Goal: Task Accomplishment & Management: Use online tool/utility

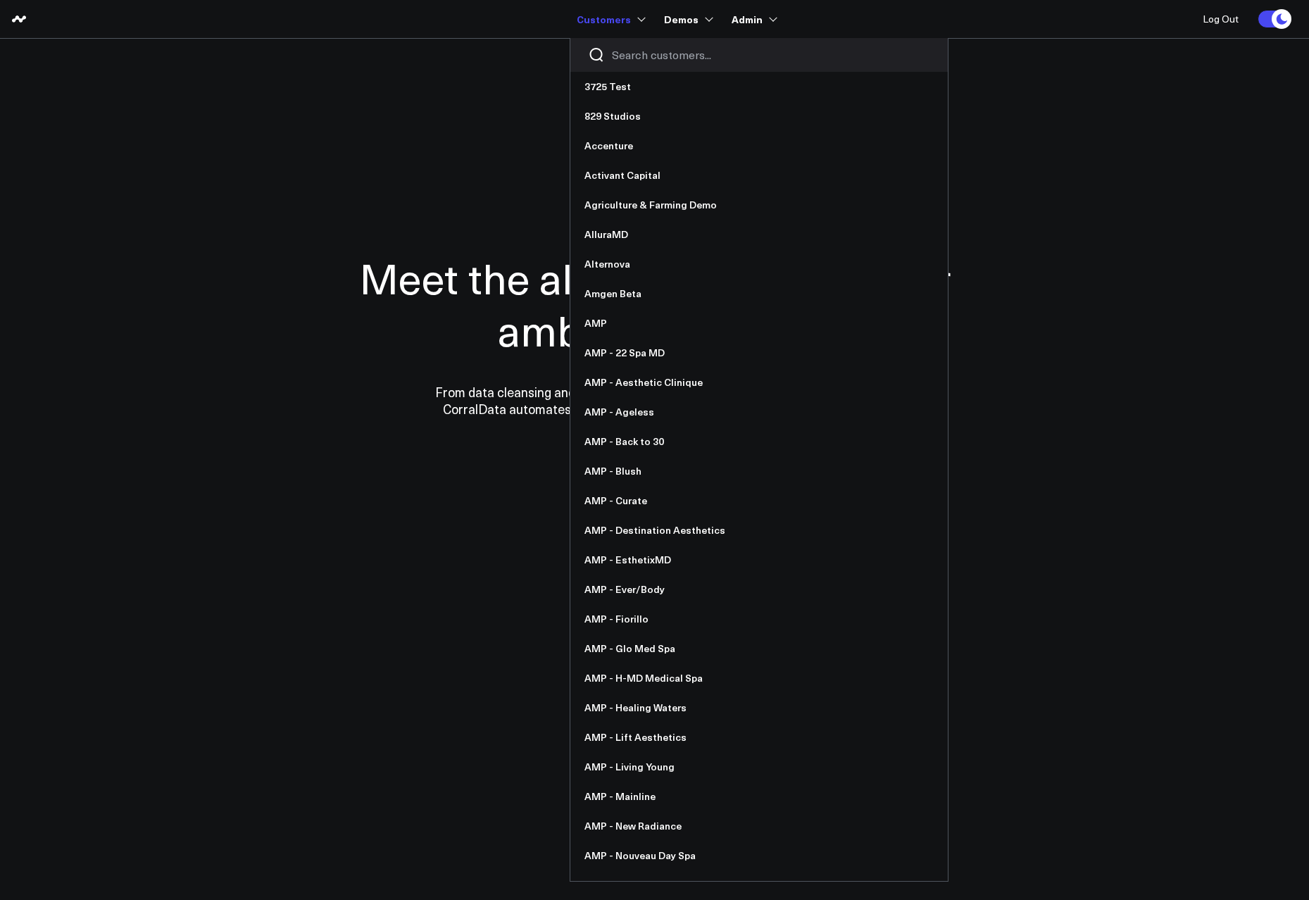
click at [644, 49] on input "Search customers input" at bounding box center [771, 54] width 318 height 15
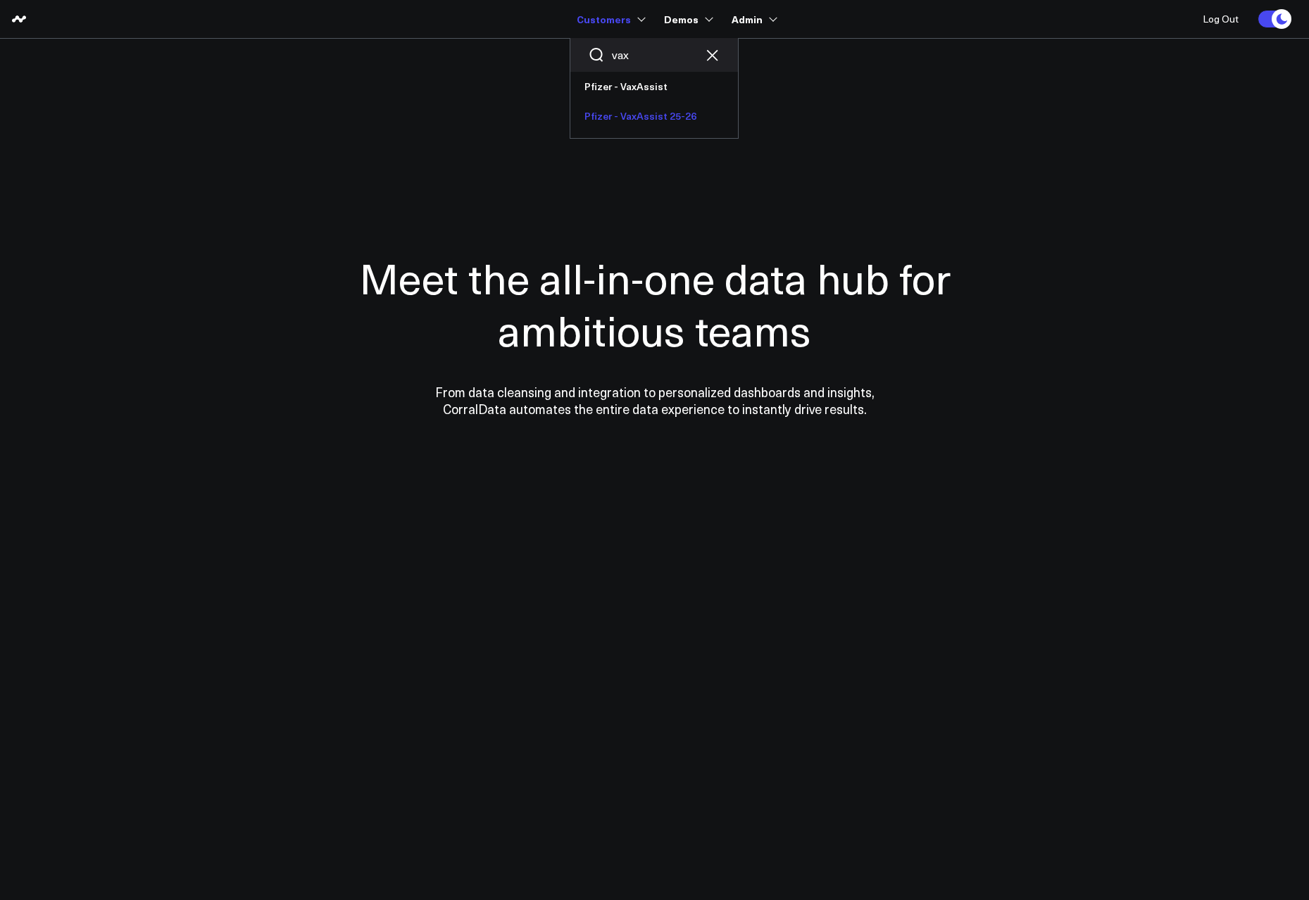
type input "vax"
click at [668, 112] on link "Pfizer - VaxAssist 25-26" at bounding box center [655, 116] width 168 height 30
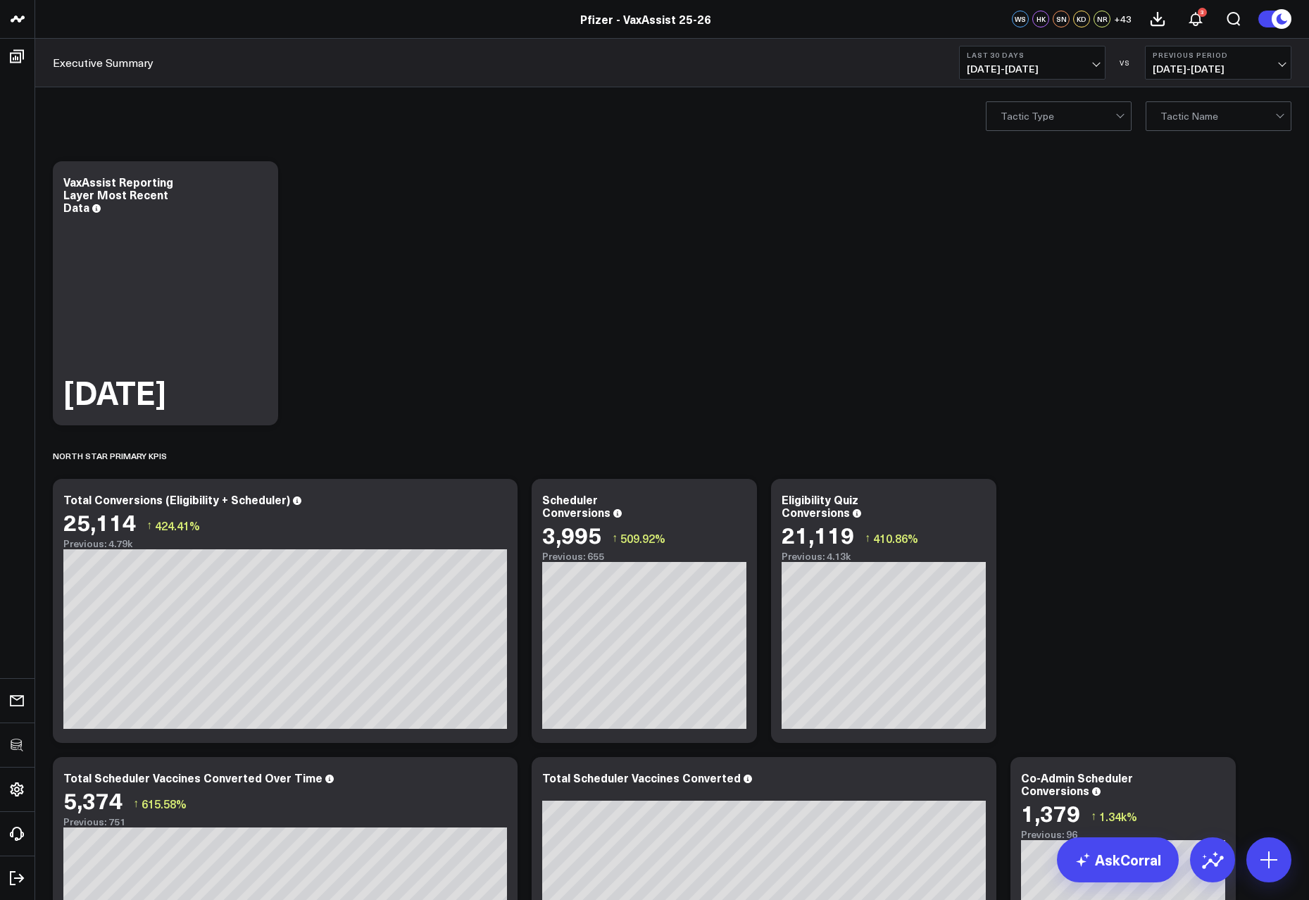
click at [1045, 71] on span "08/03/25 - 09/01/25" at bounding box center [1032, 68] width 131 height 11
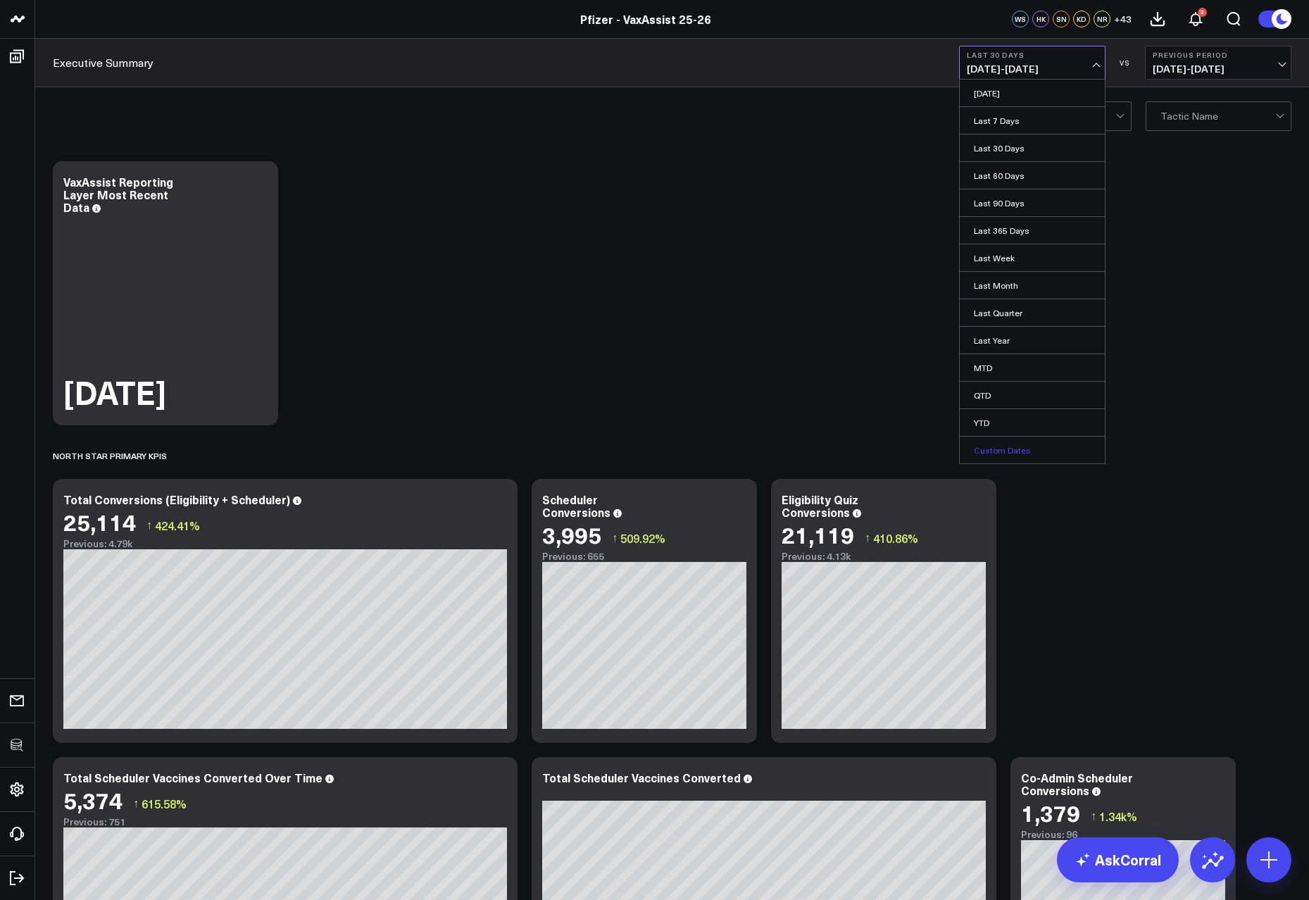
click at [1018, 444] on link "Custom Dates" at bounding box center [1032, 450] width 145 height 27
select select "8"
select select "2025"
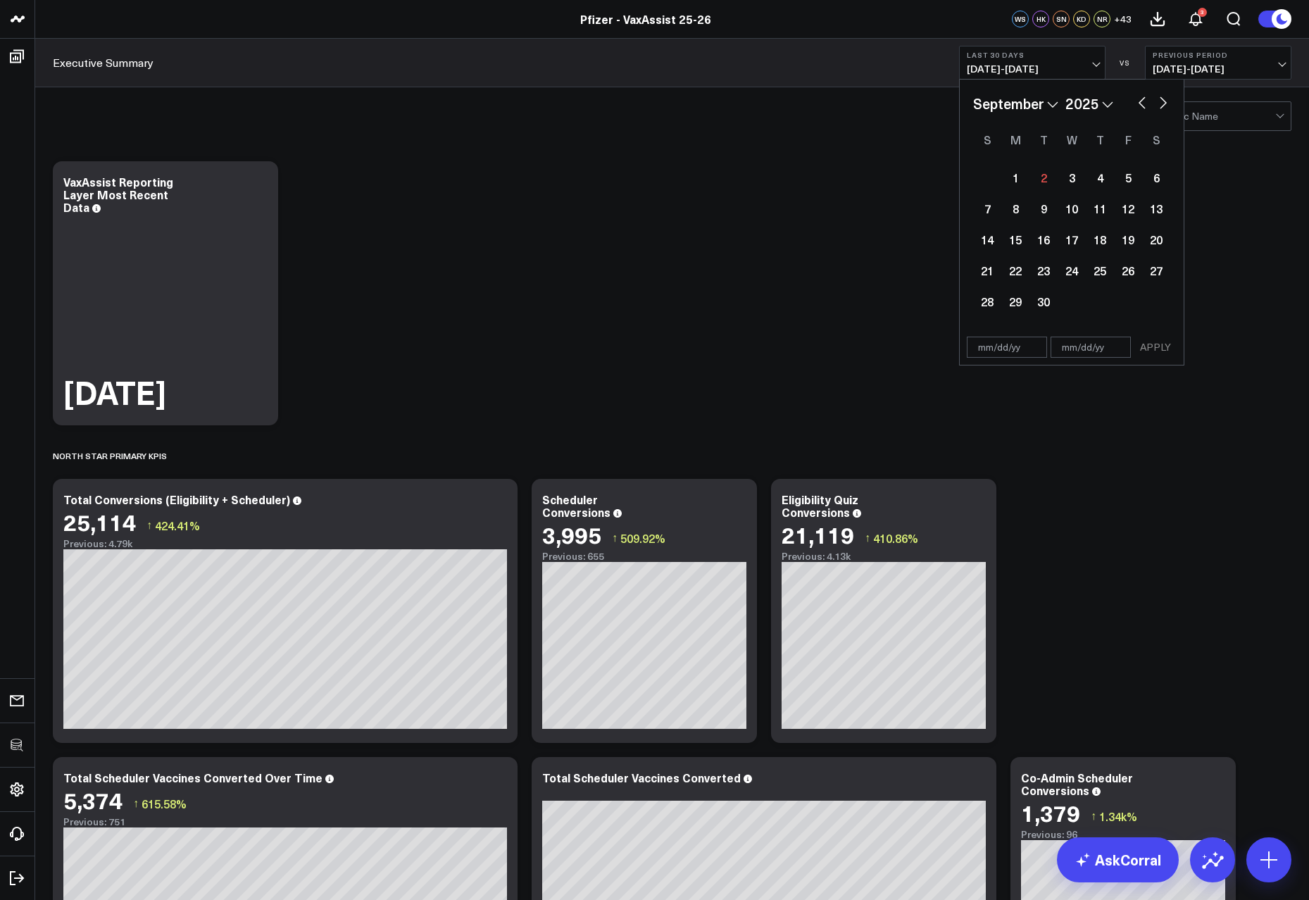
click at [1140, 99] on button "button" at bounding box center [1142, 101] width 14 height 17
select select "7"
select select "2025"
click at [1025, 309] on div "25" at bounding box center [1016, 301] width 28 height 28
type input "[DATE]"
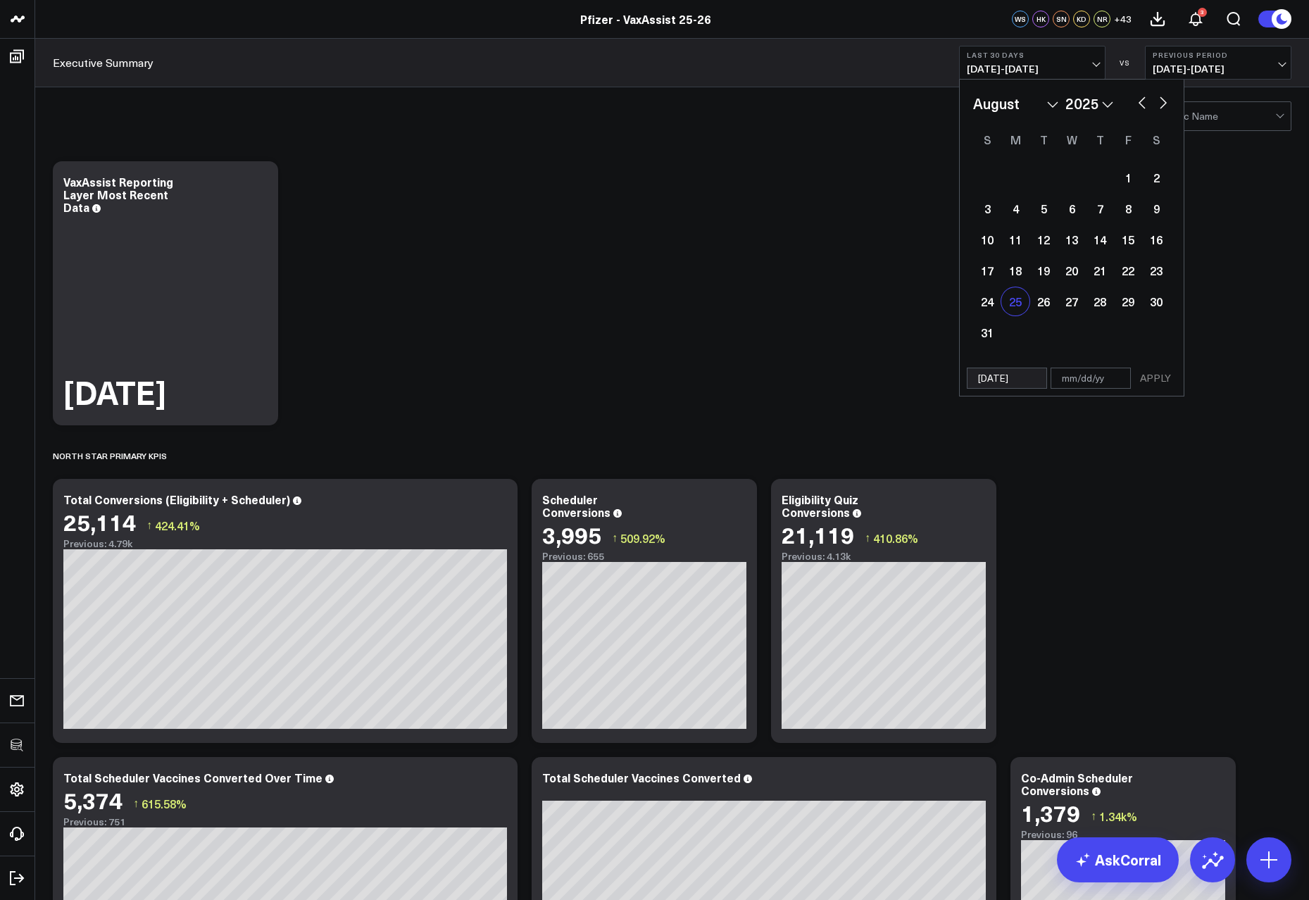
select select "7"
select select "2025"
click at [990, 338] on div "31" at bounding box center [987, 332] width 28 height 28
type input "[DATE]"
select select "7"
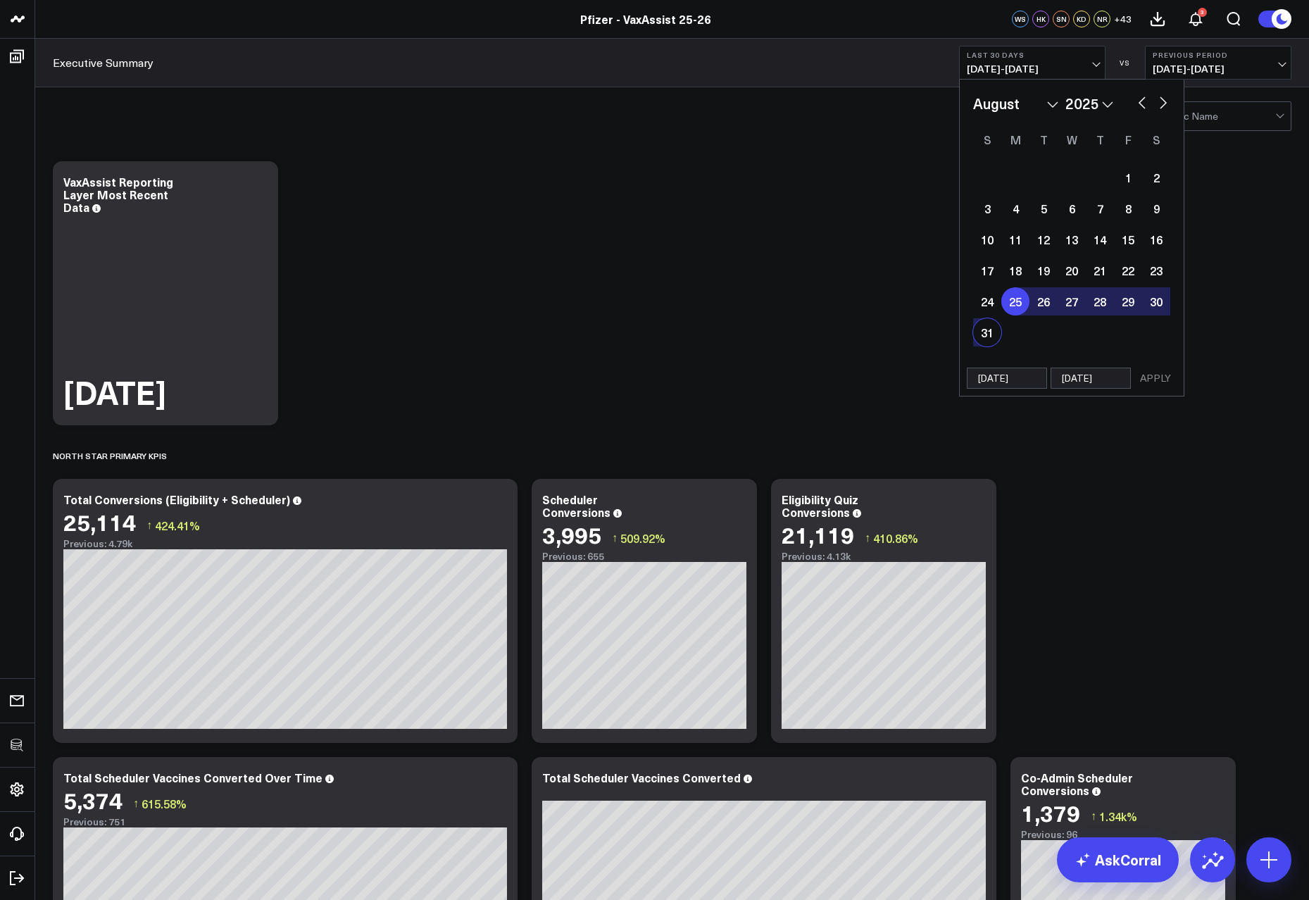
select select "2025"
click at [1156, 375] on button "APPLY" at bounding box center [1156, 378] width 42 height 21
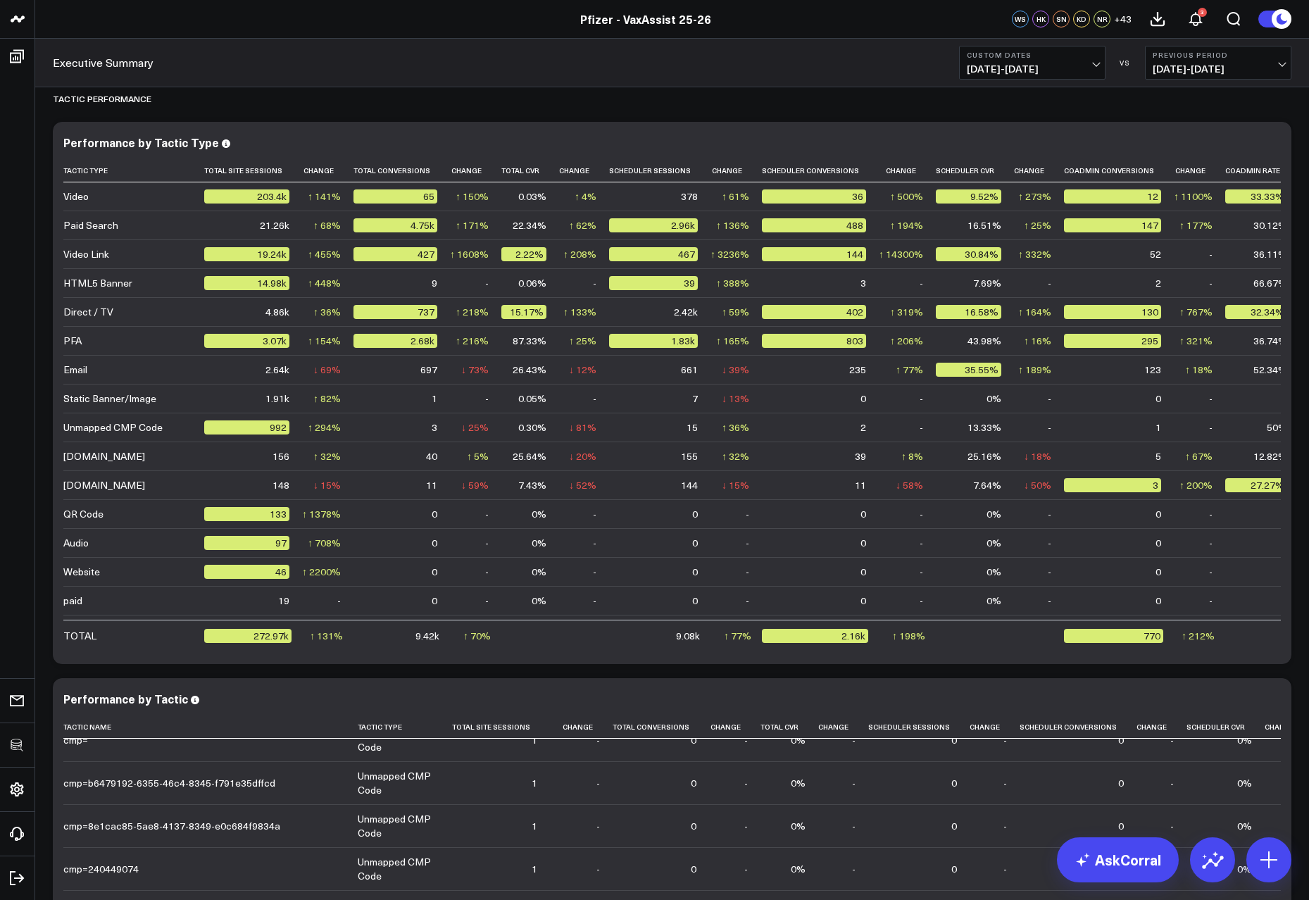
scroll to position [2844, 0]
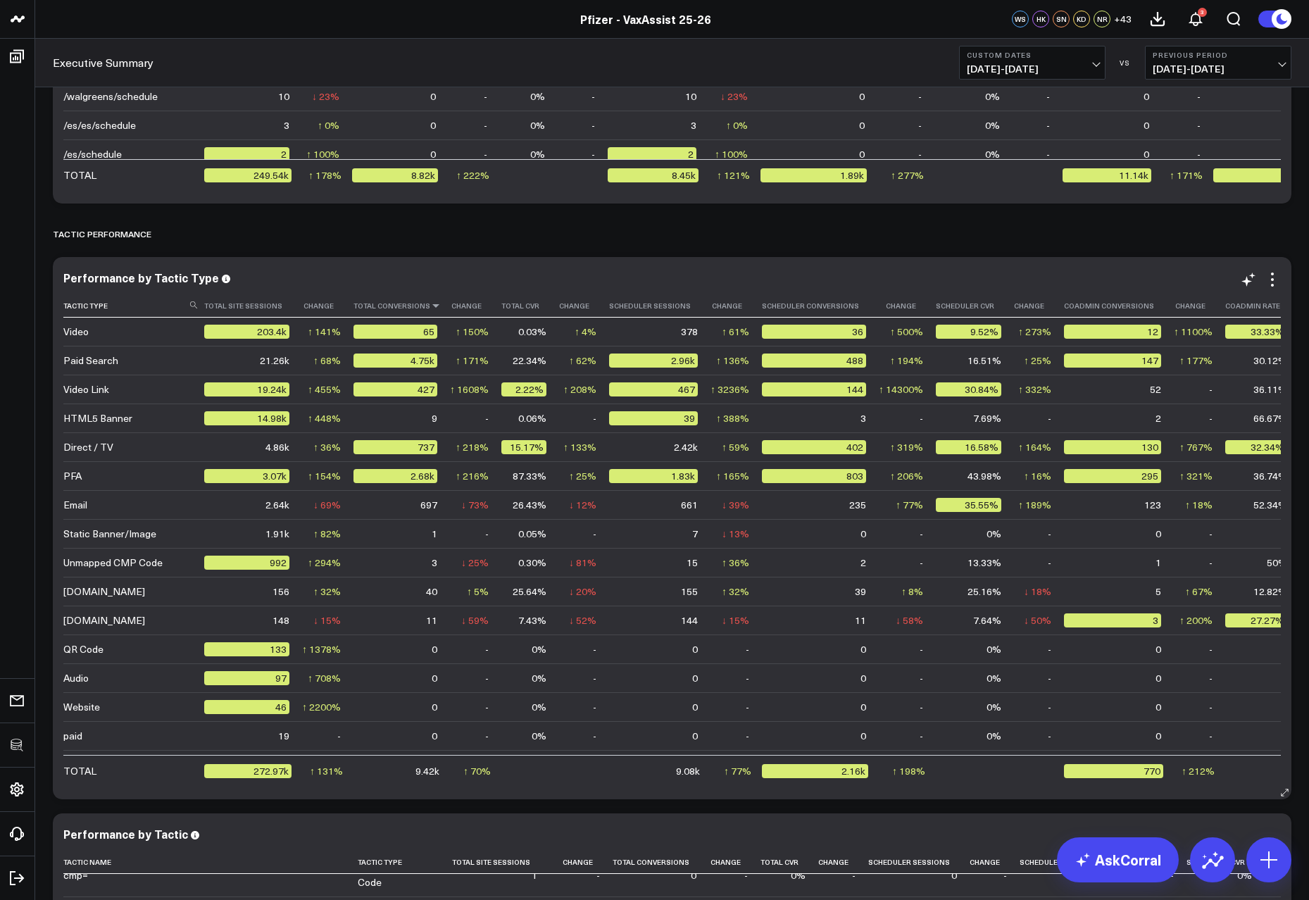
click at [430, 307] on icon at bounding box center [435, 305] width 11 height 8
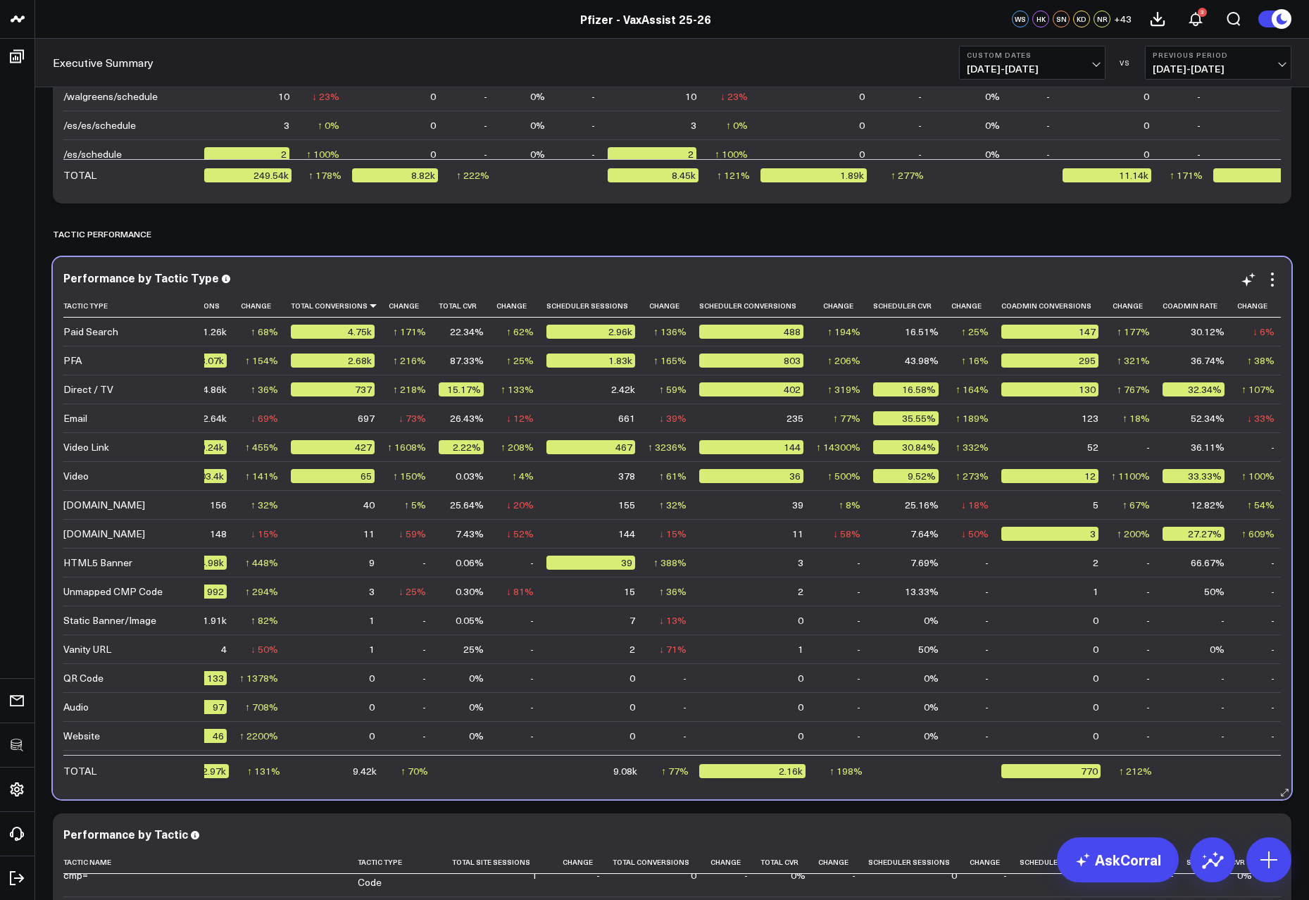
scroll to position [0, 0]
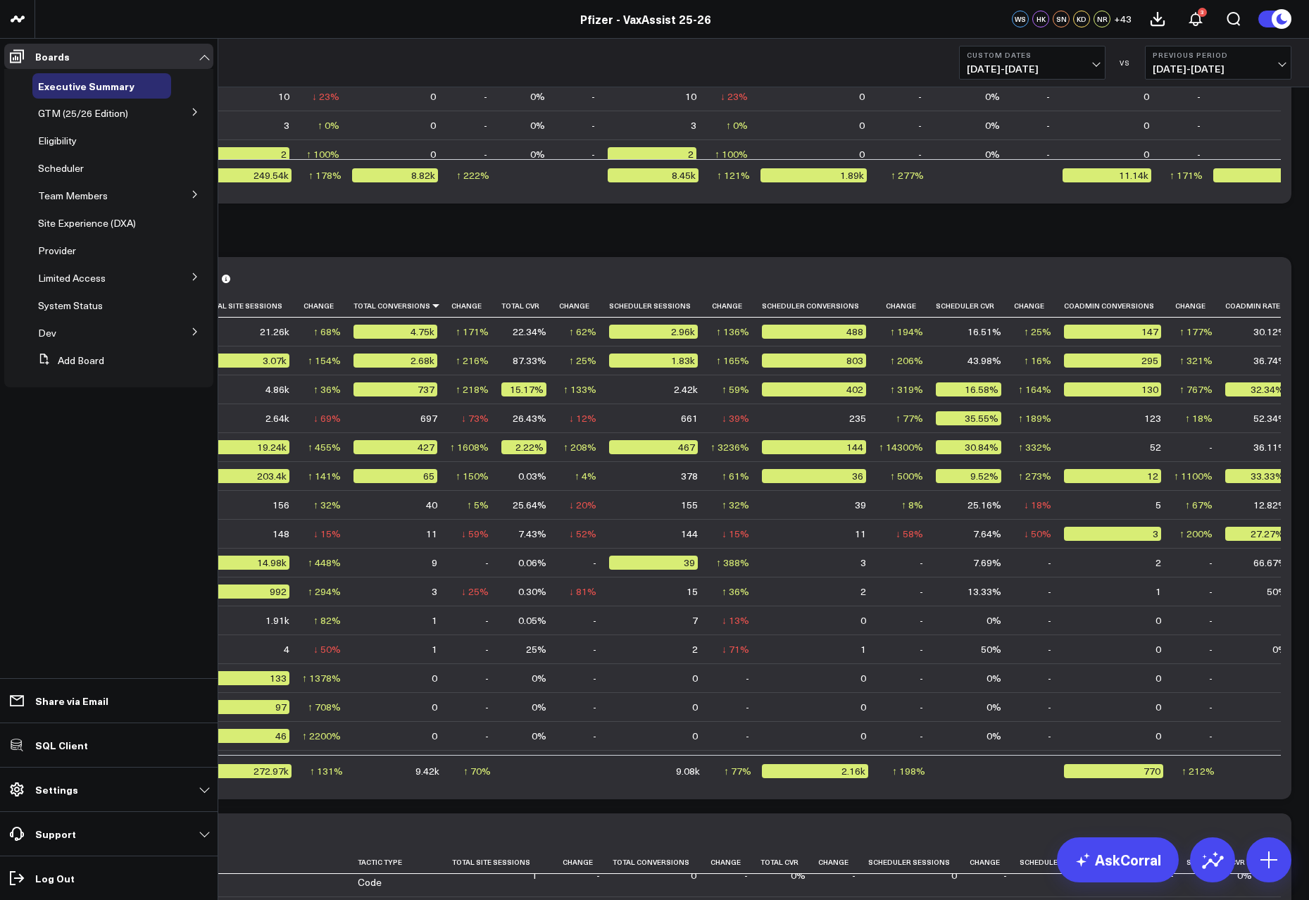
click at [193, 273] on icon at bounding box center [195, 276] width 4 height 7
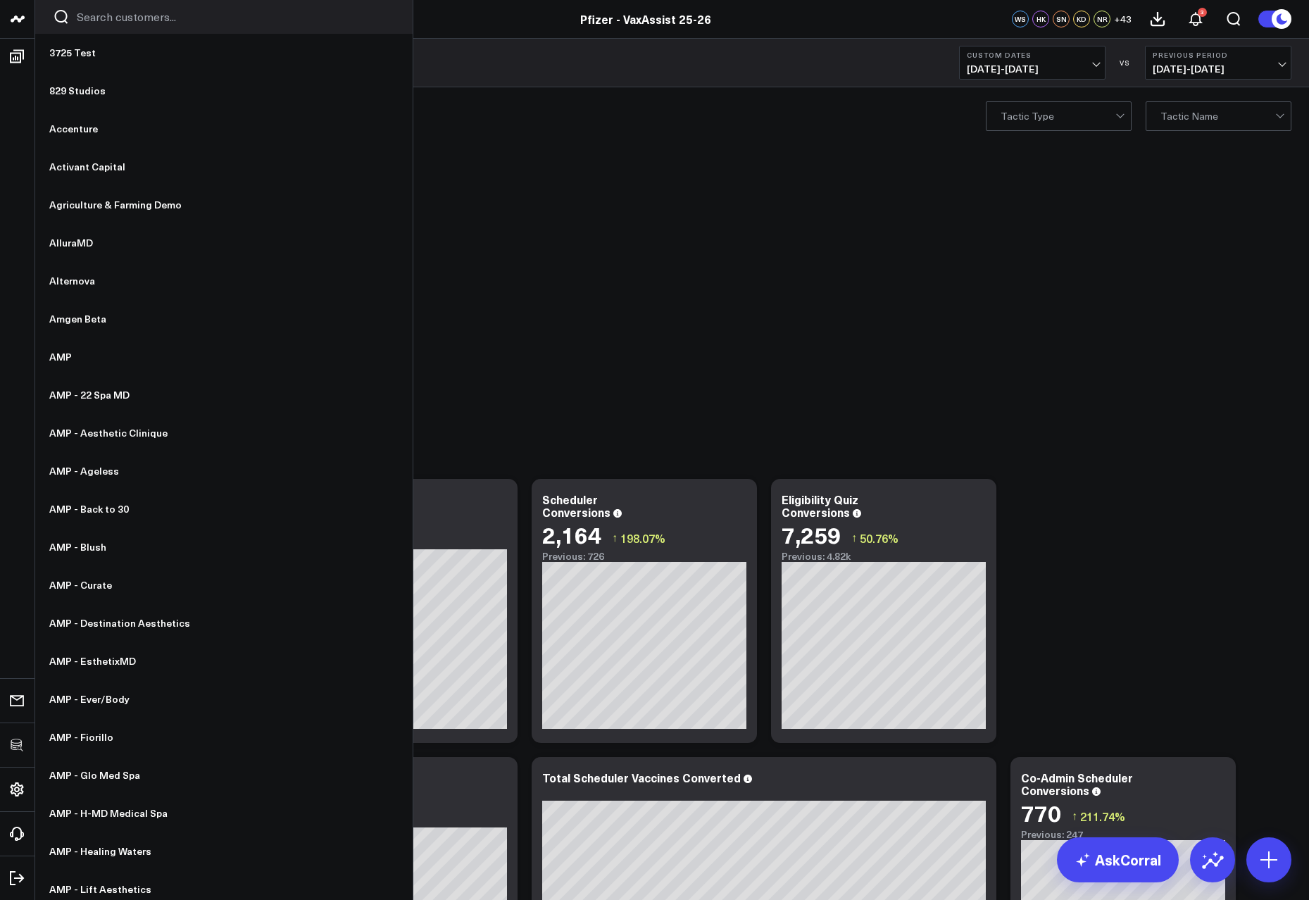
click at [85, 13] on input "Search customers input" at bounding box center [236, 16] width 318 height 15
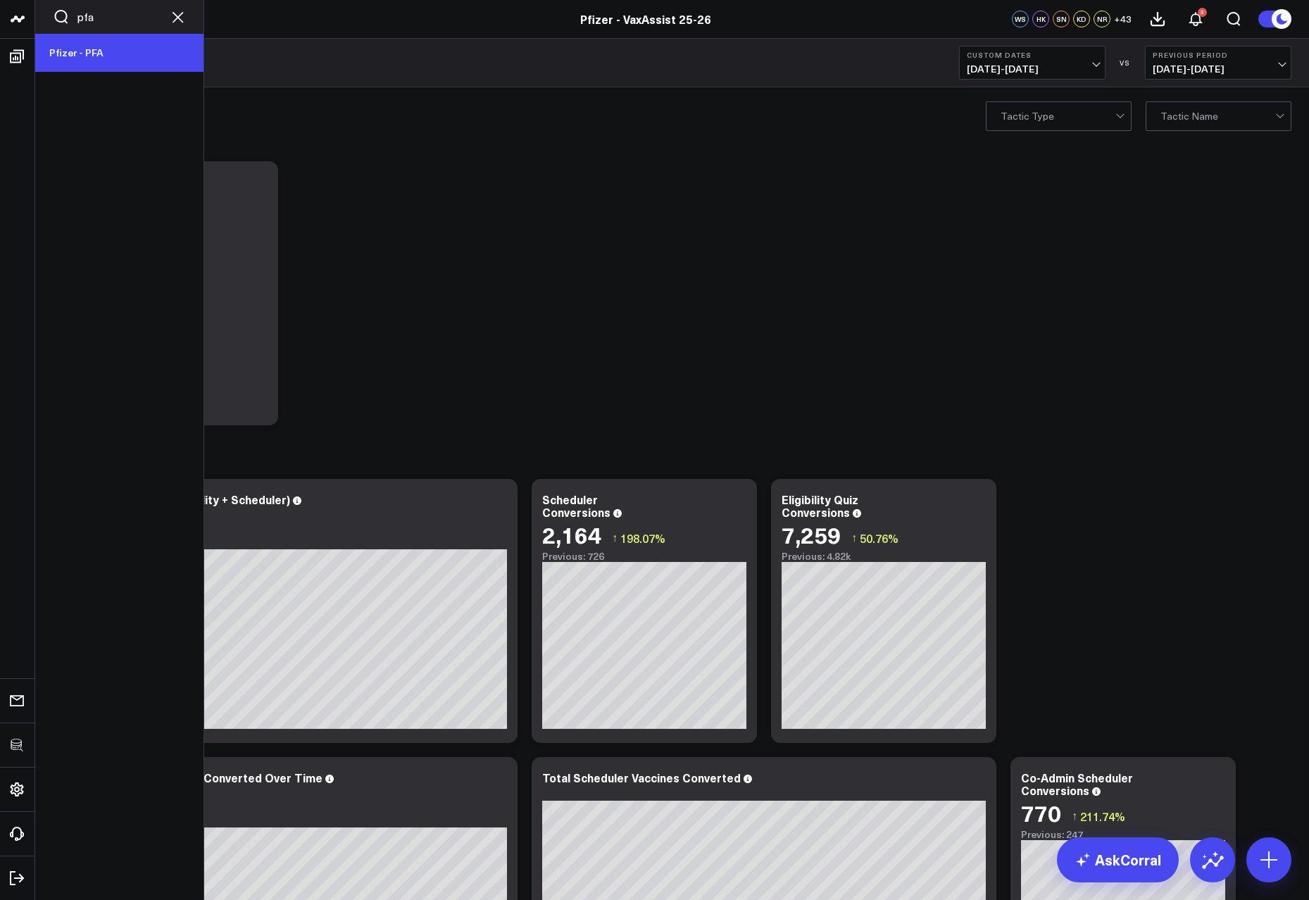
scroll to position [8, 0]
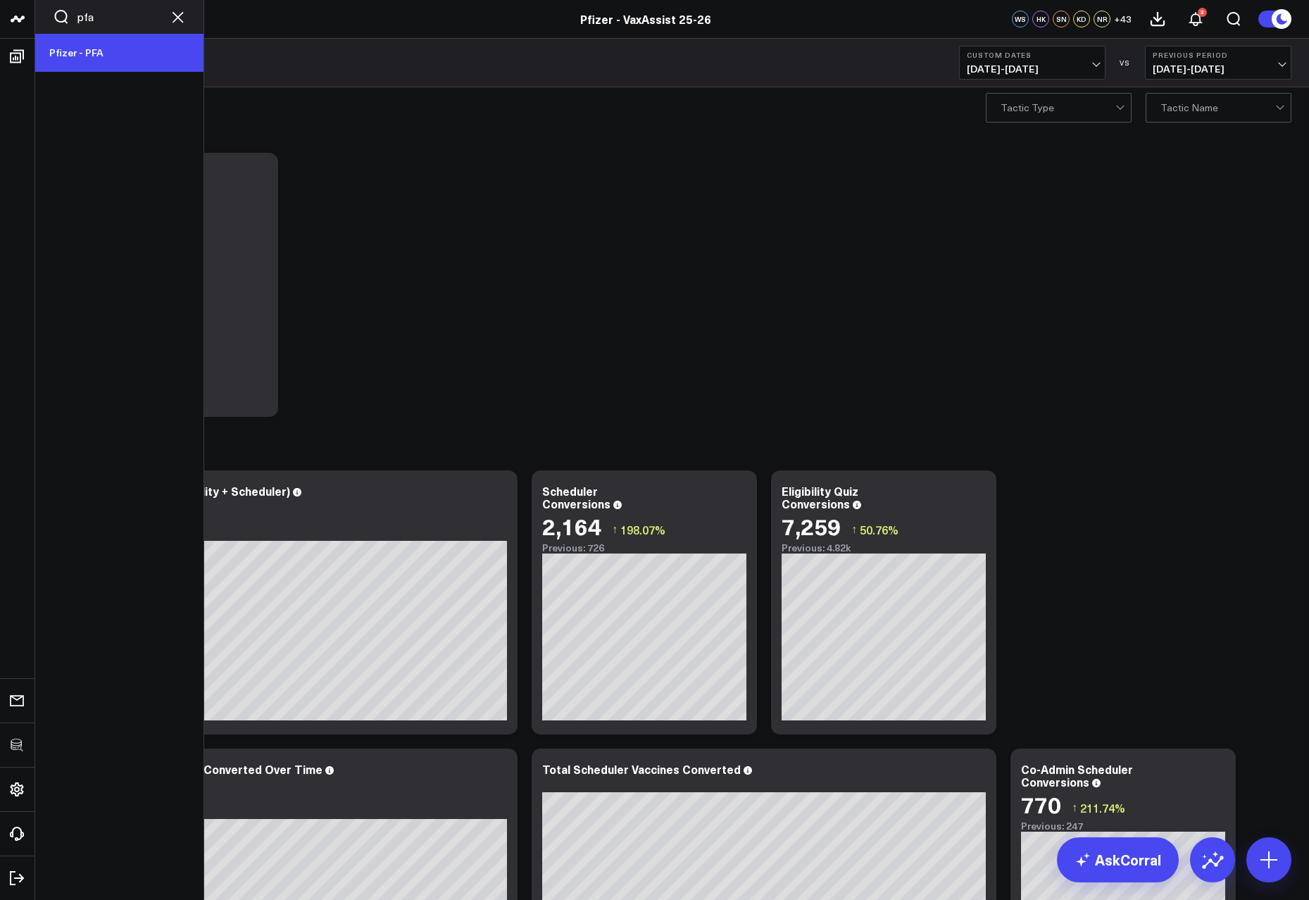
type input "pfa"
click at [106, 56] on link "Pfizer - PFA" at bounding box center [119, 53] width 168 height 38
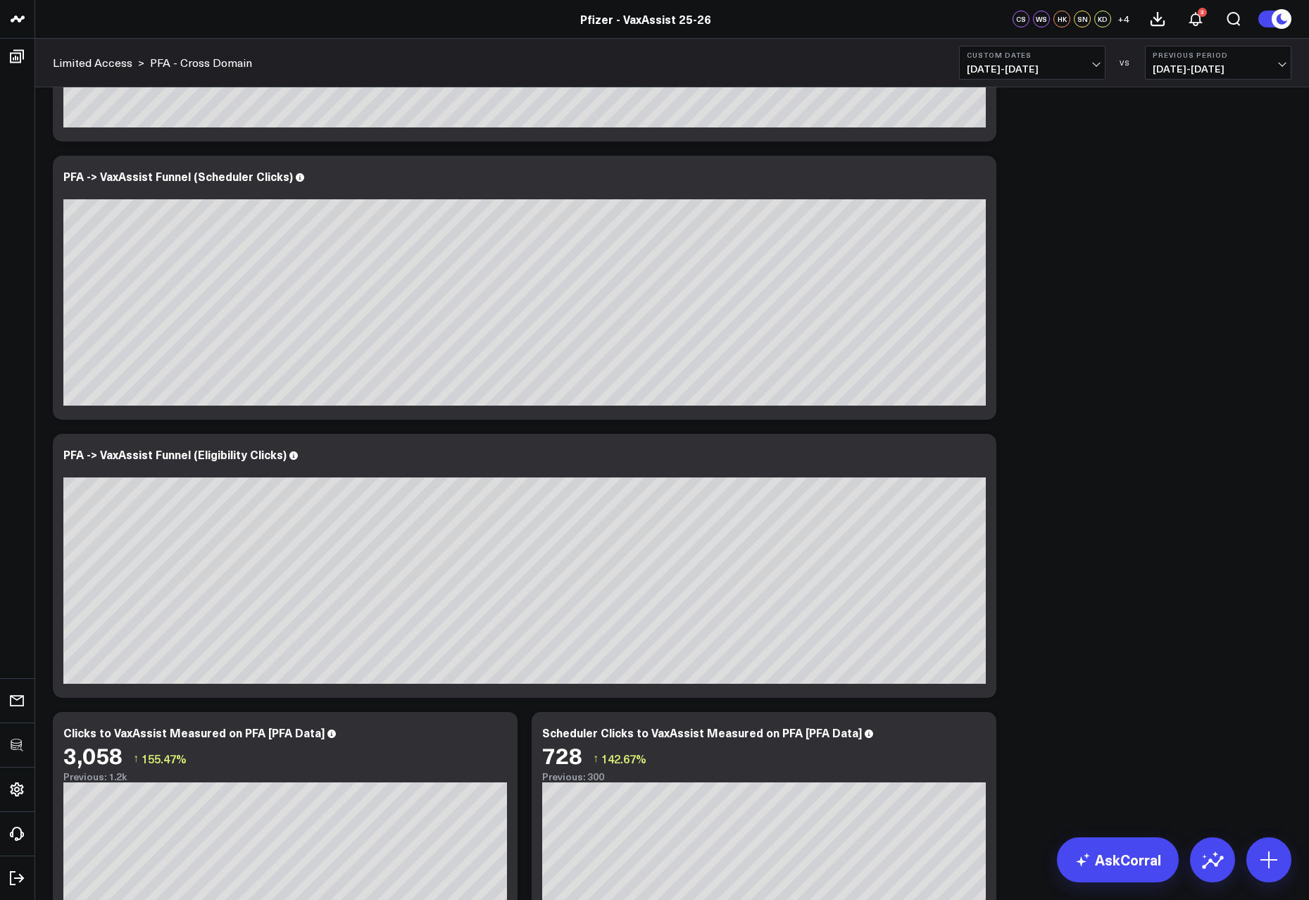
scroll to position [4526, 0]
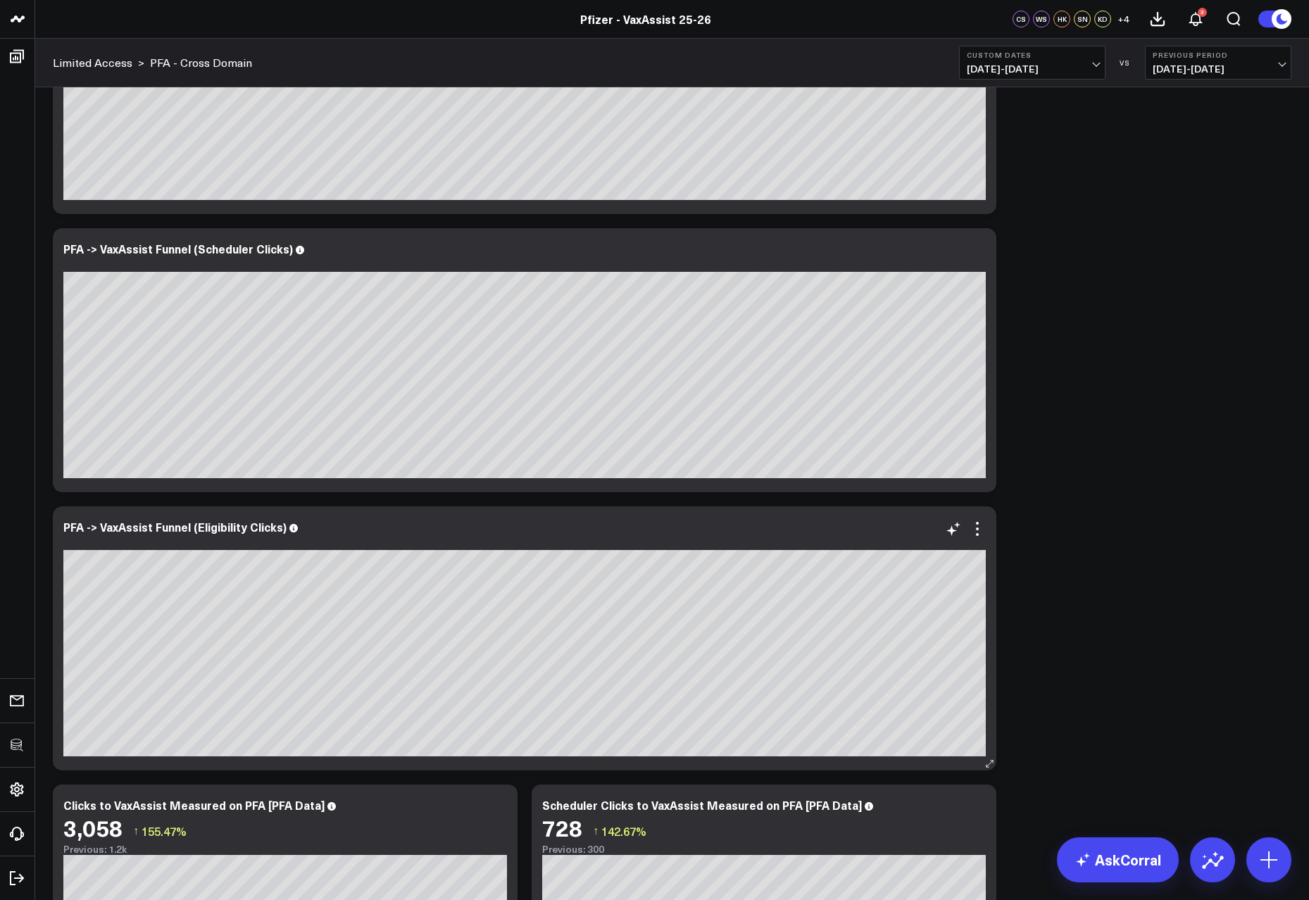
click at [976, 540] on div at bounding box center [524, 542] width 923 height 10
click at [979, 530] on icon at bounding box center [977, 529] width 17 height 17
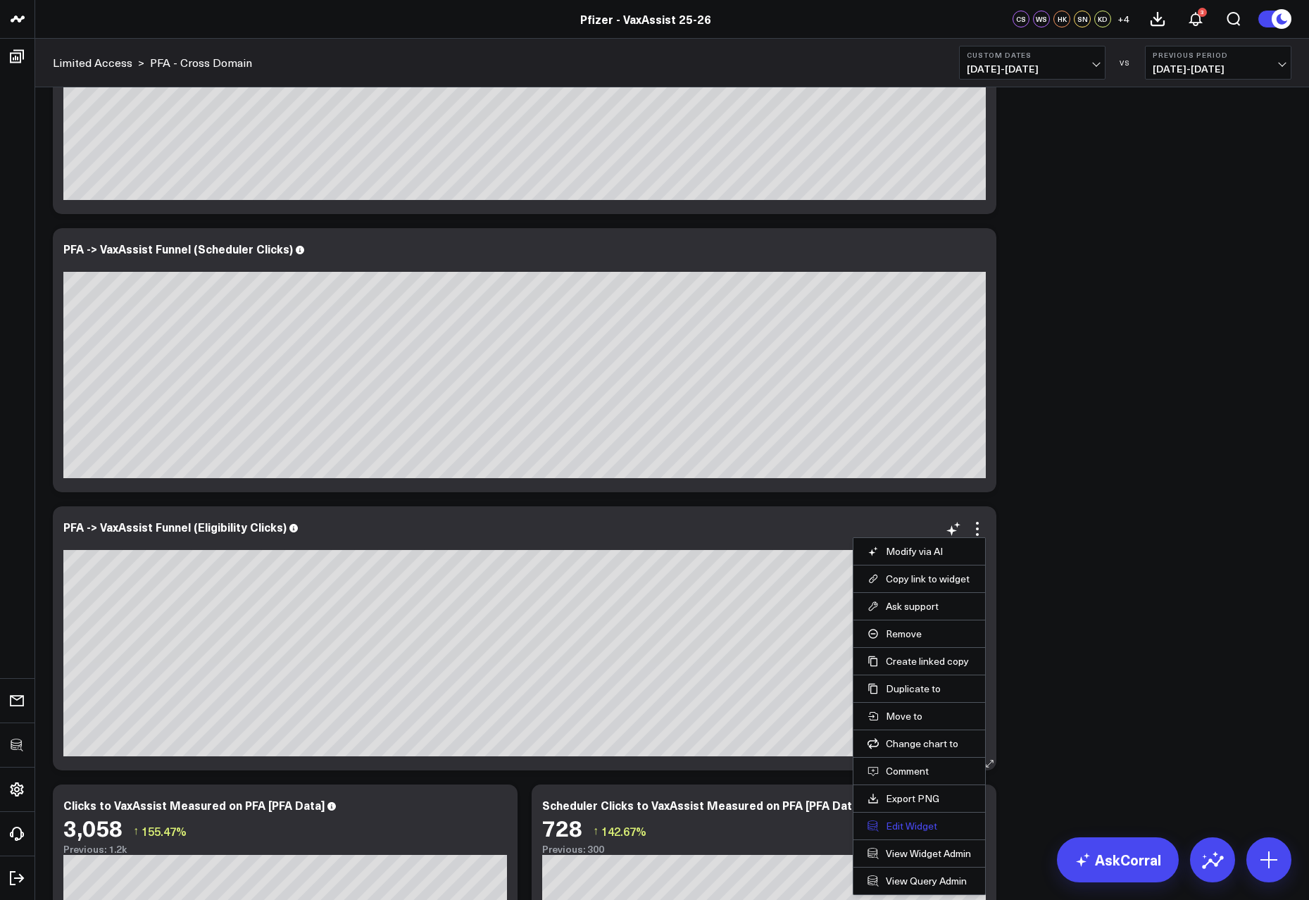
click at [896, 822] on button "Edit Widget" at bounding box center [920, 826] width 104 height 13
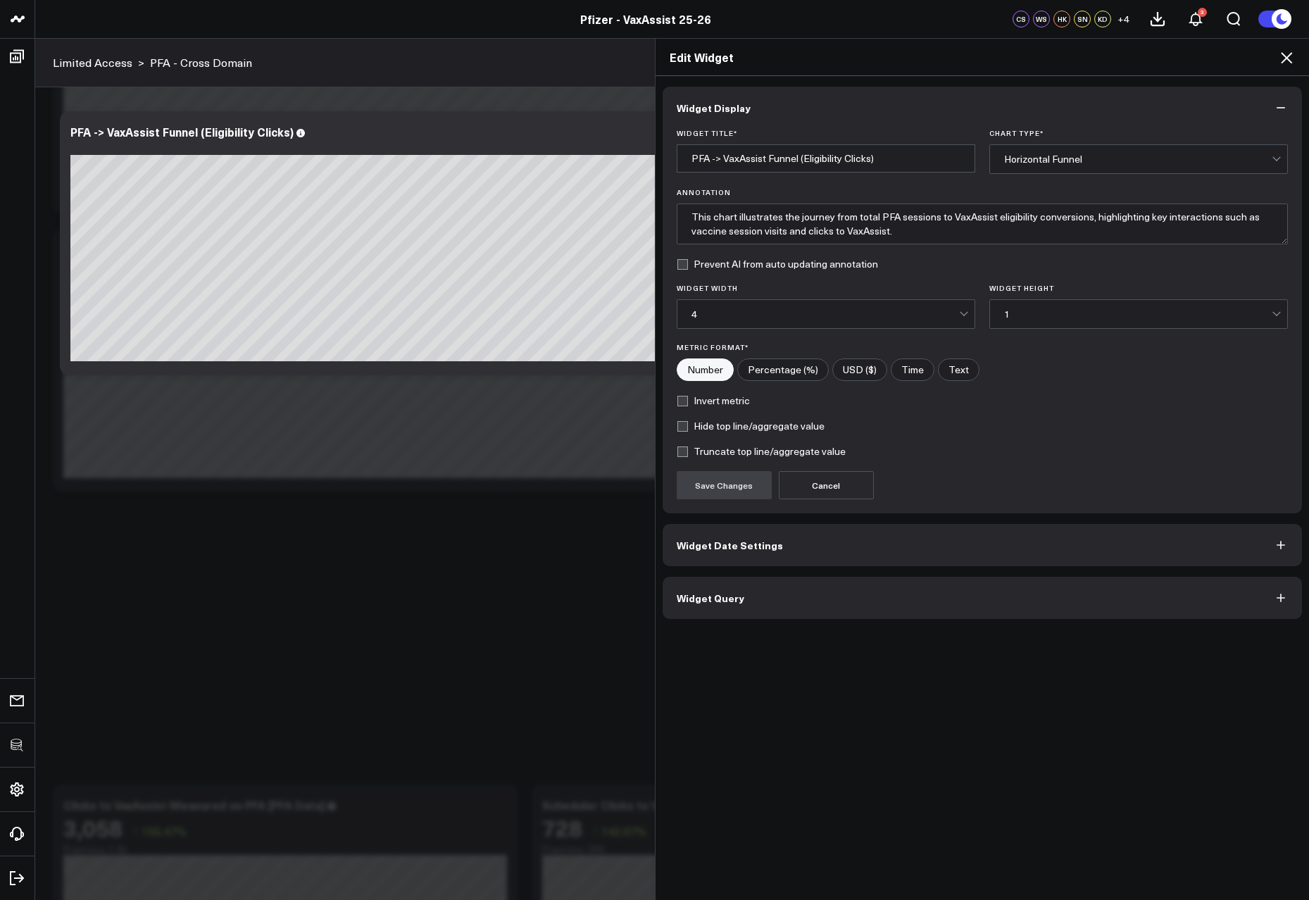
click at [806, 604] on button "Widget Query" at bounding box center [983, 598] width 640 height 42
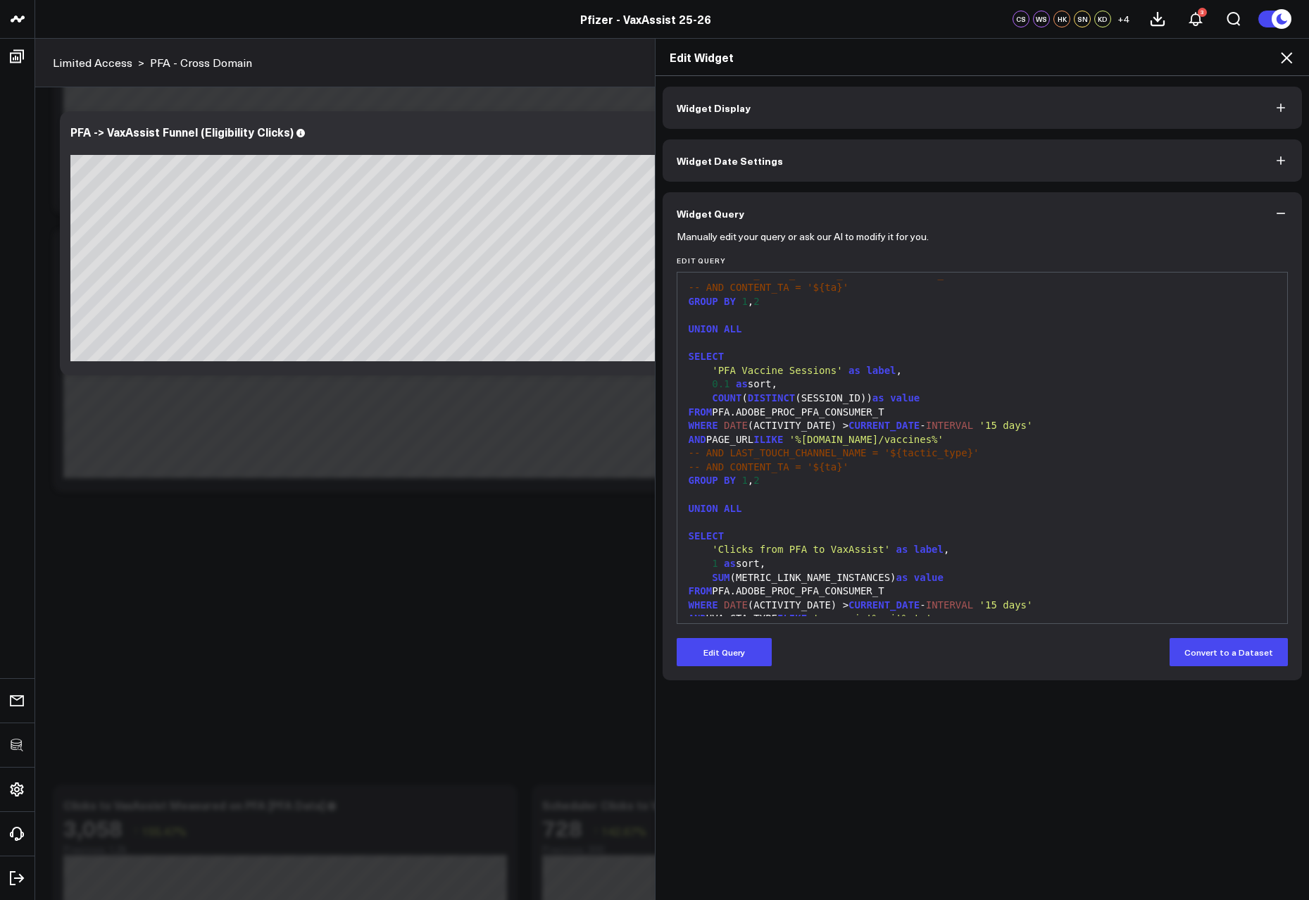
scroll to position [316, 0]
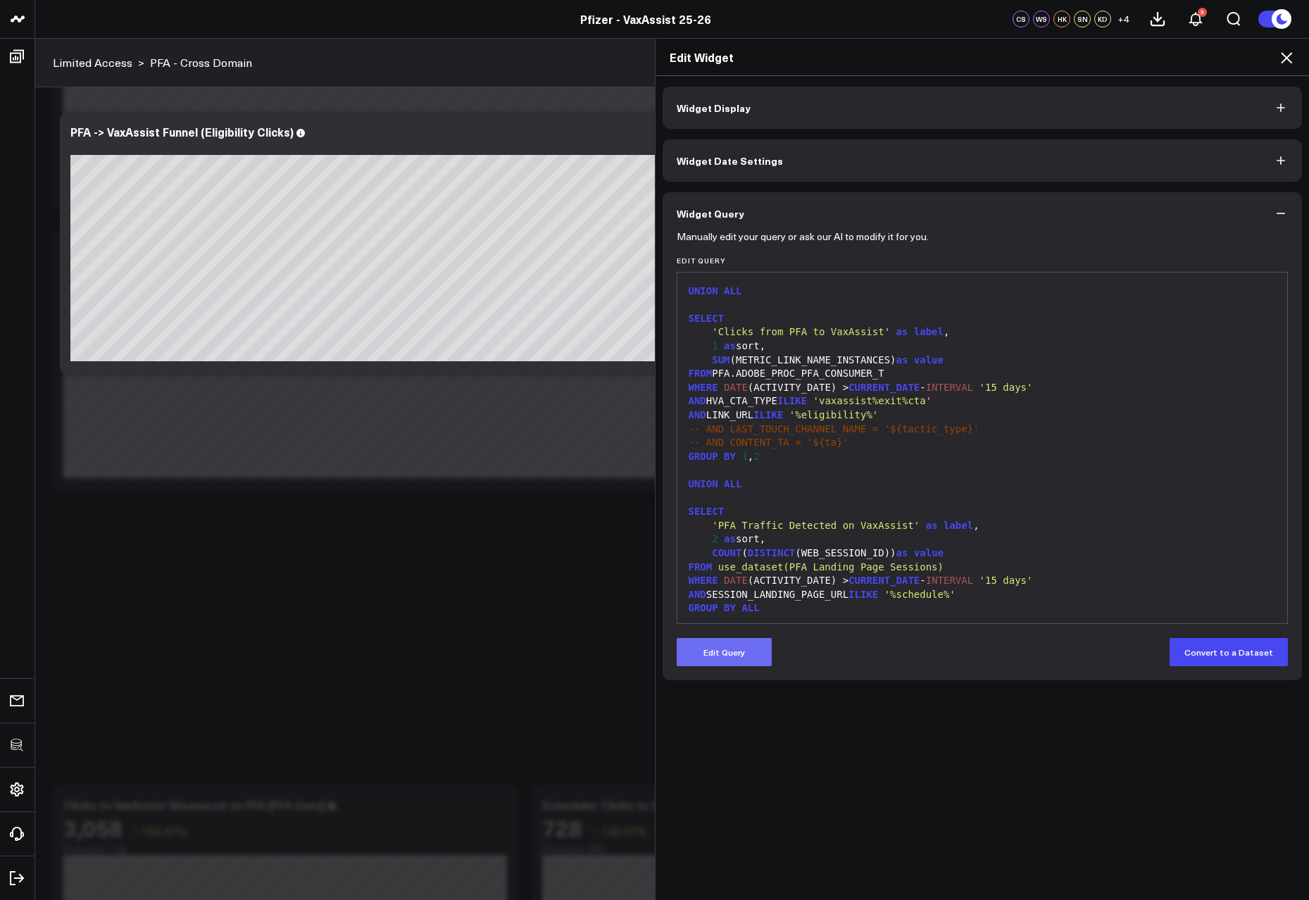
click at [742, 662] on button "Edit Query" at bounding box center [724, 652] width 95 height 28
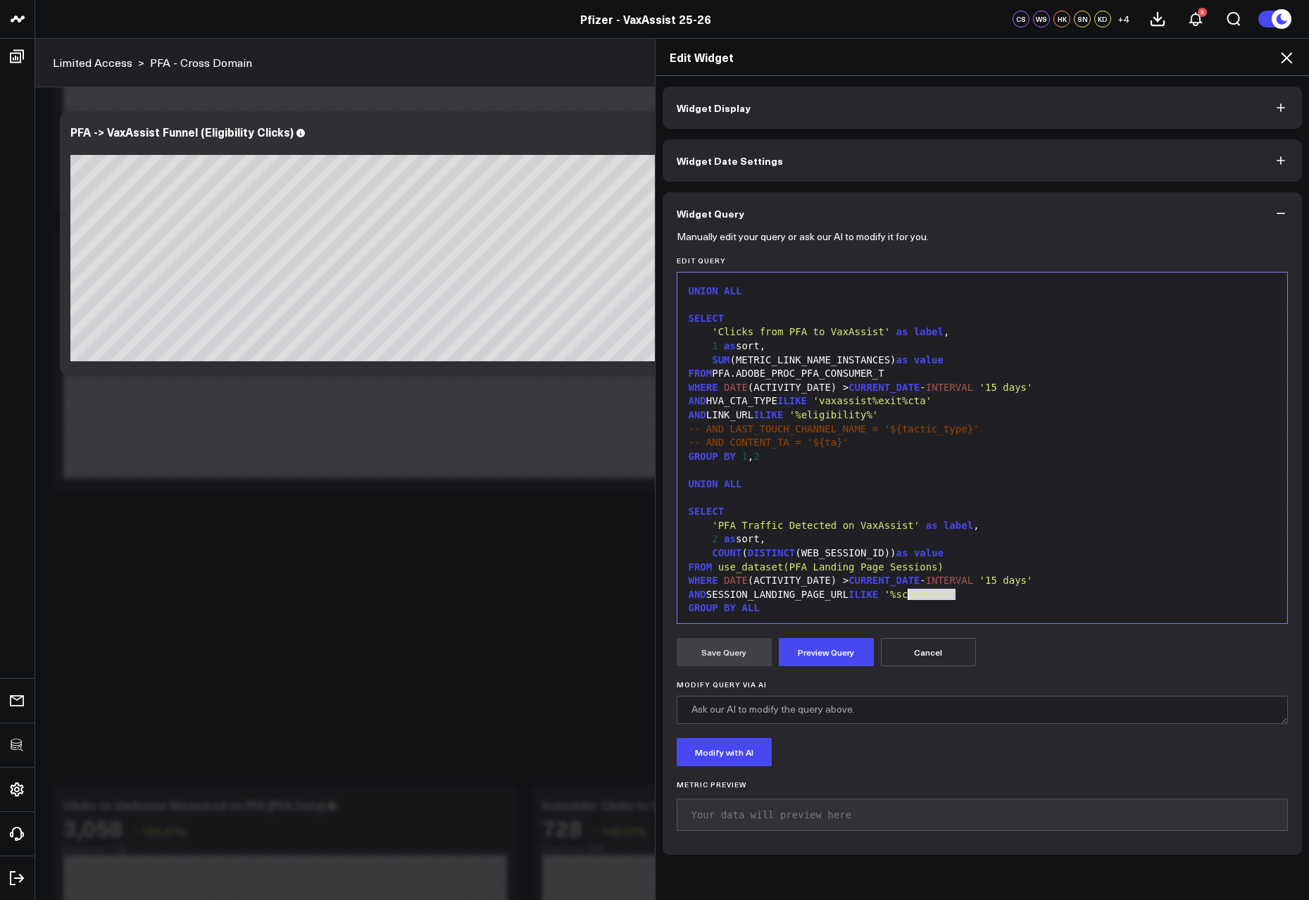
drag, startPoint x: 949, startPoint y: 595, endPoint x: 904, endPoint y: 592, distance: 44.5
click at [904, 592] on span "'%schedule%'" at bounding box center [920, 594] width 71 height 11
click at [826, 639] on button "Preview Query" at bounding box center [826, 652] width 95 height 28
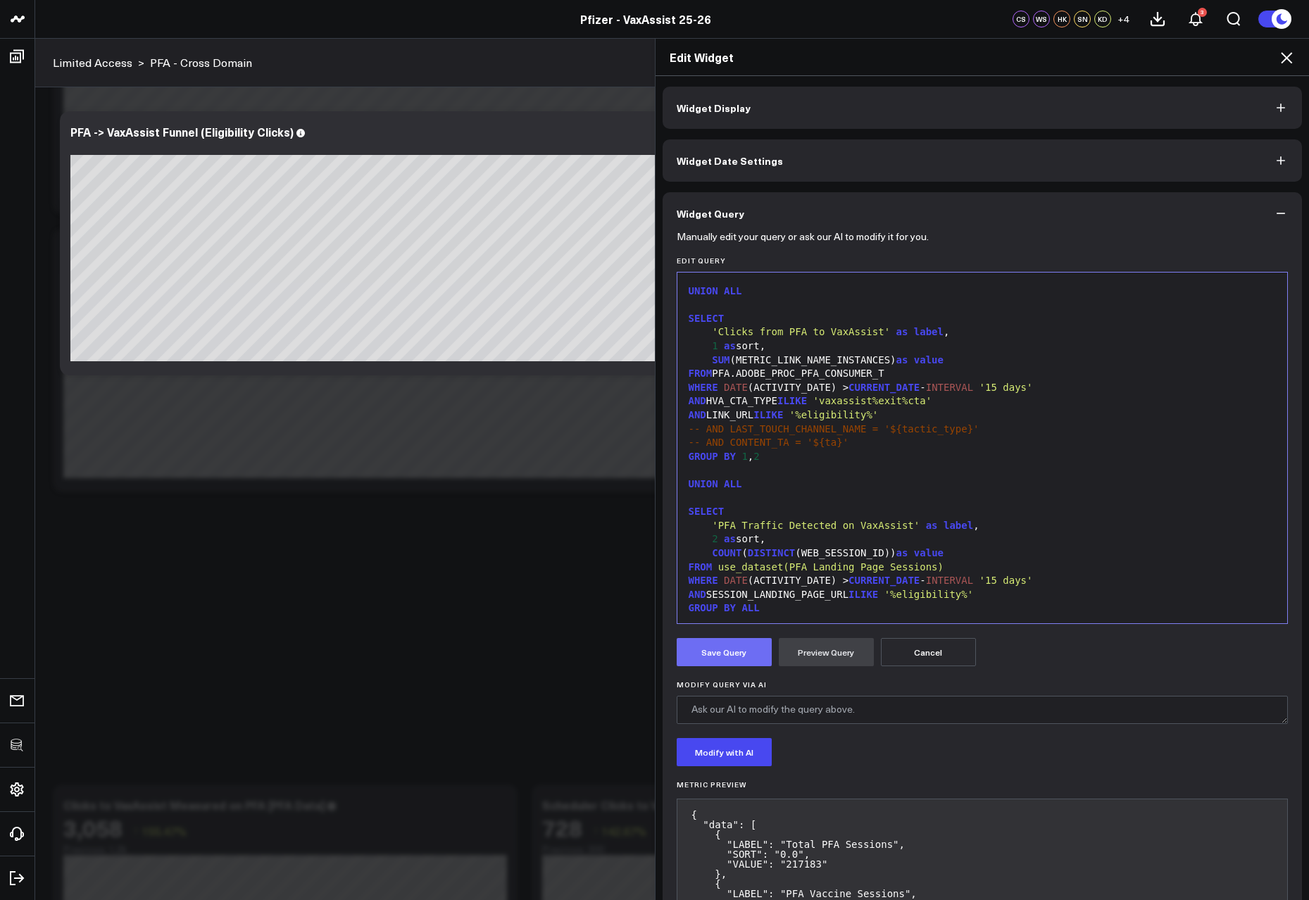
click at [721, 656] on button "Save Query" at bounding box center [724, 652] width 95 height 28
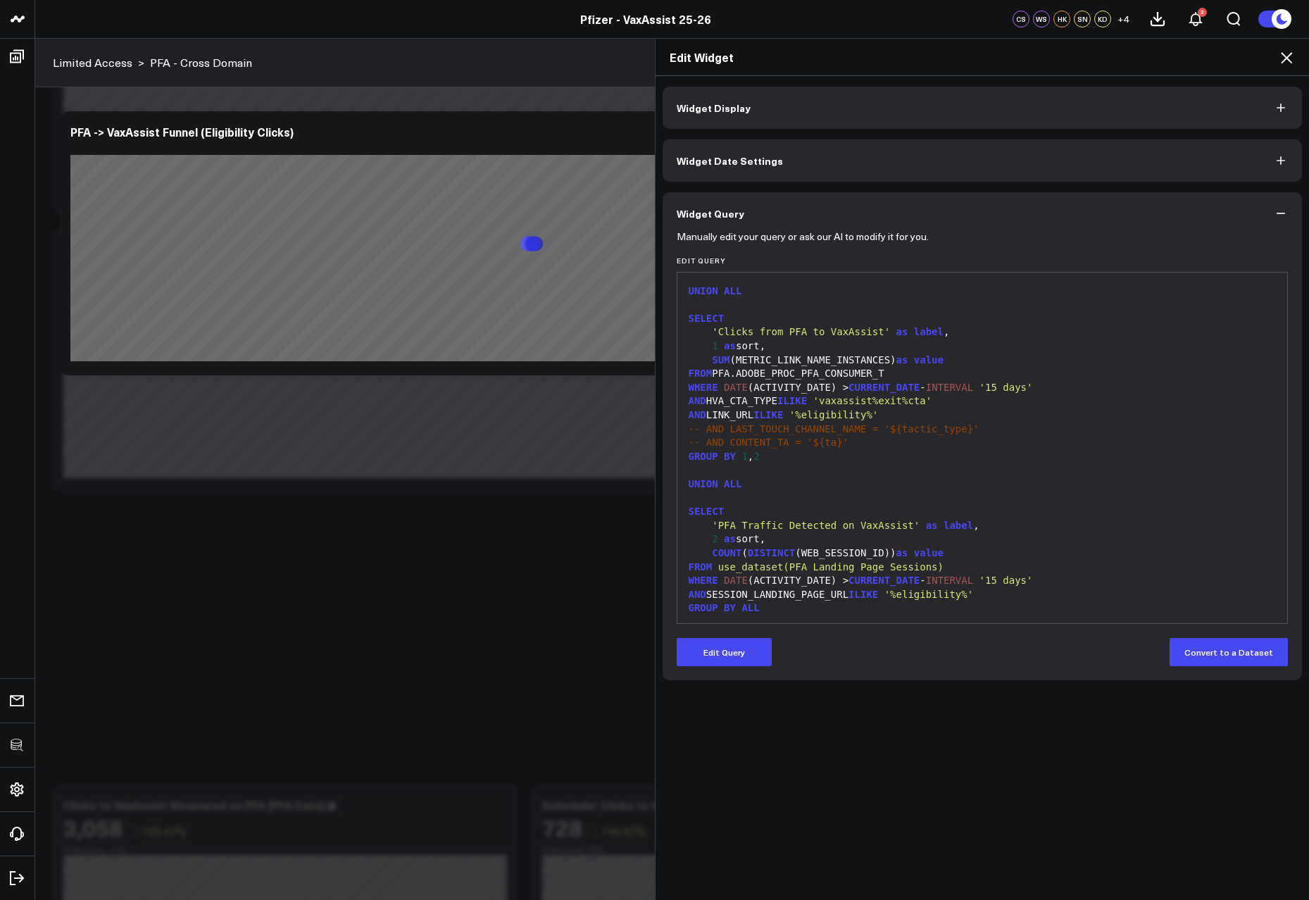
click at [1289, 56] on icon at bounding box center [1286, 57] width 11 height 11
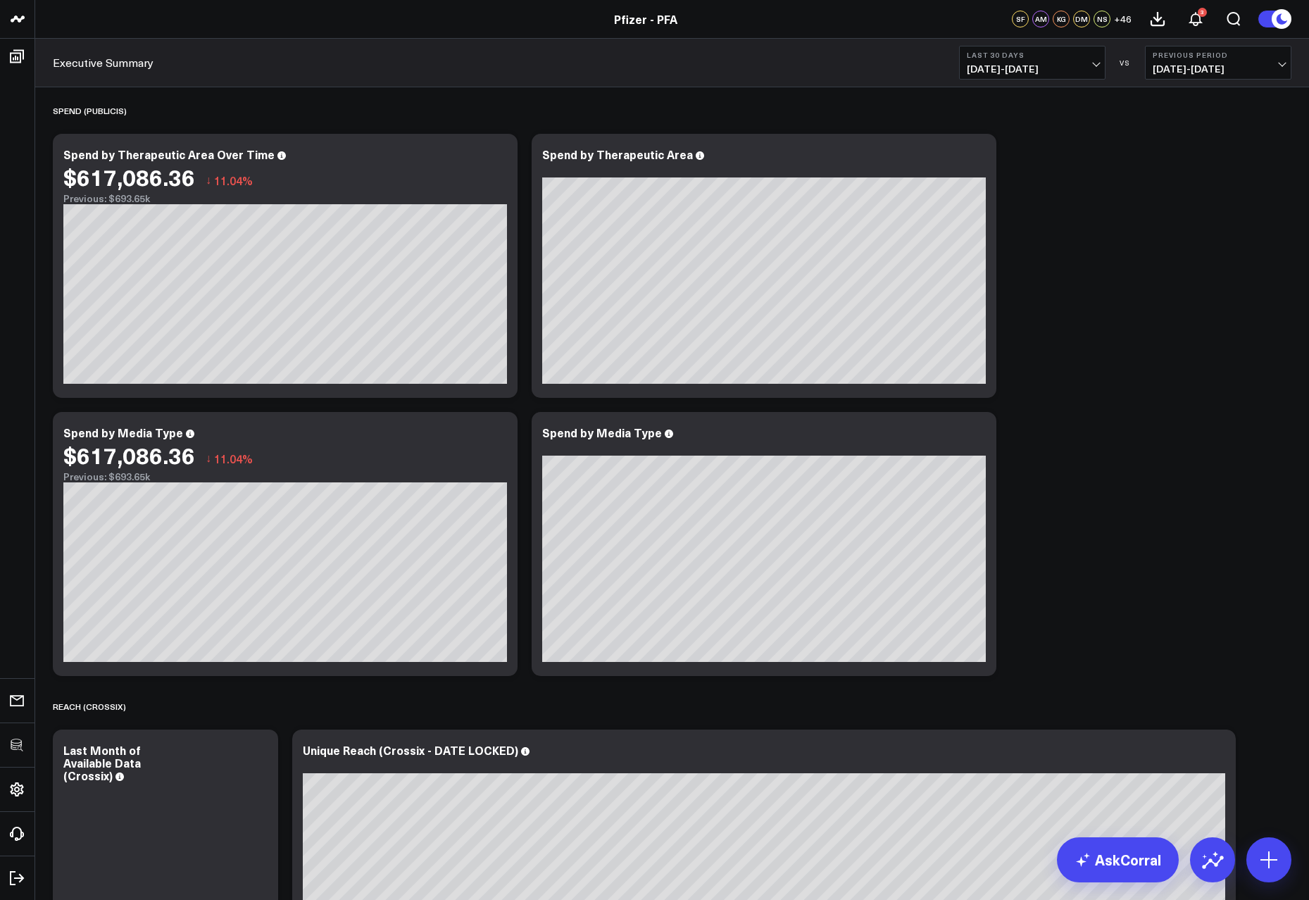
click at [1057, 79] on button "Last 30 Days [DATE] - [DATE]" at bounding box center [1032, 63] width 147 height 34
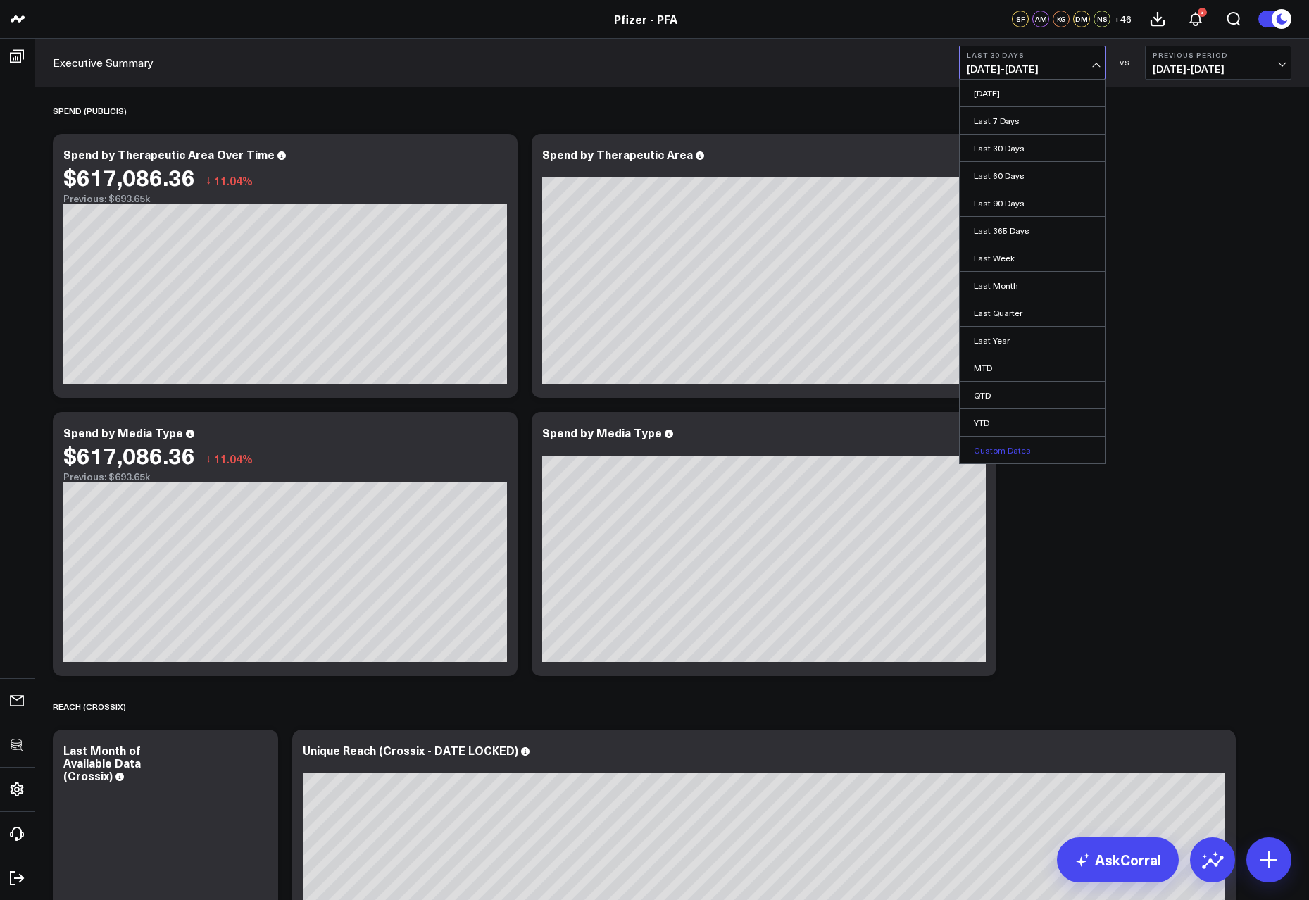
click at [1036, 442] on link "Custom Dates" at bounding box center [1032, 450] width 145 height 27
select select "8"
select select "2025"
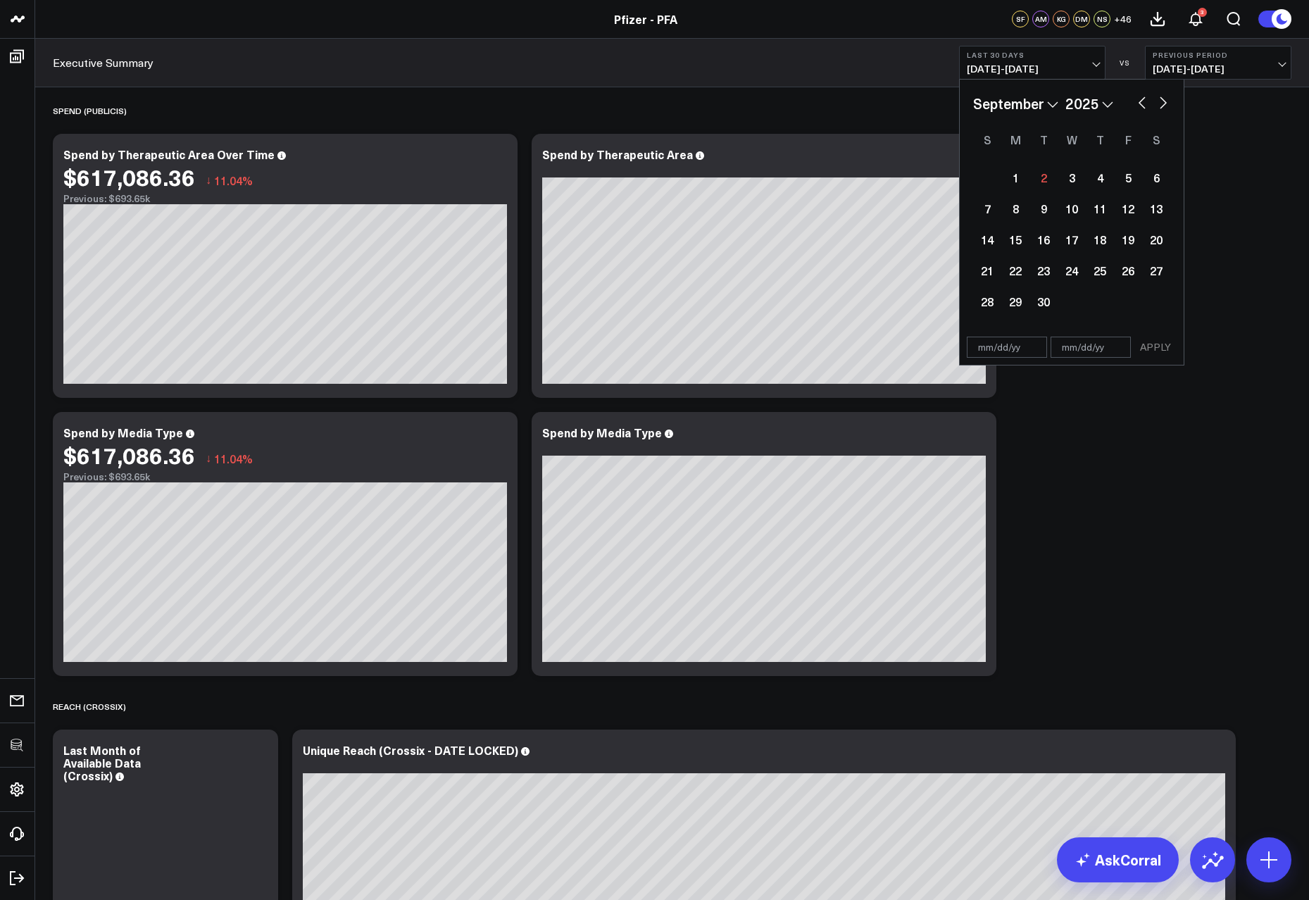
click at [1139, 103] on button "button" at bounding box center [1142, 101] width 14 height 17
select select "7"
select select "2025"
click at [1023, 306] on div "25" at bounding box center [1016, 301] width 28 height 28
type input "[DATE]"
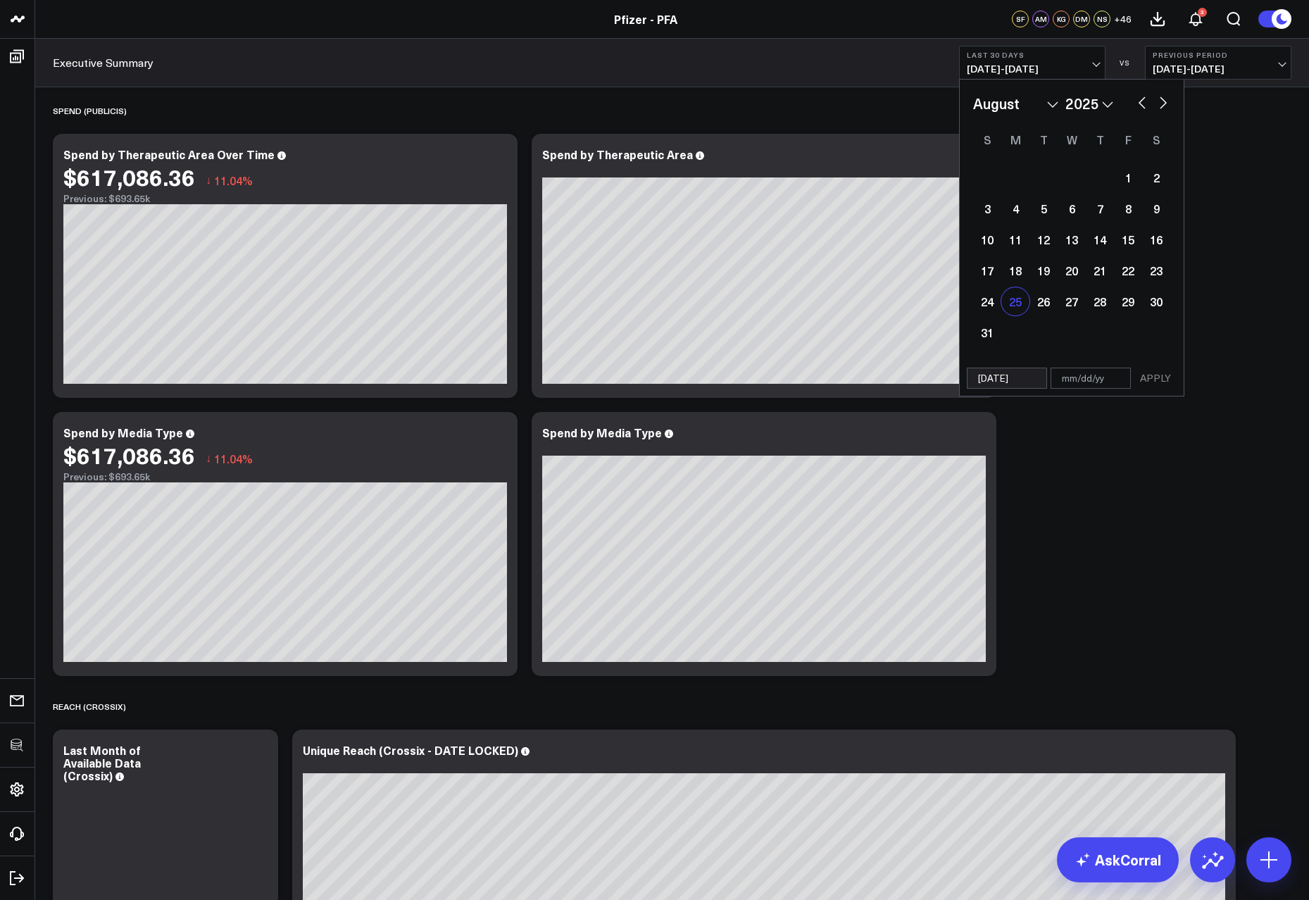
select select "7"
select select "2025"
click at [985, 340] on div "31" at bounding box center [987, 332] width 28 height 28
type input "[DATE]"
select select "7"
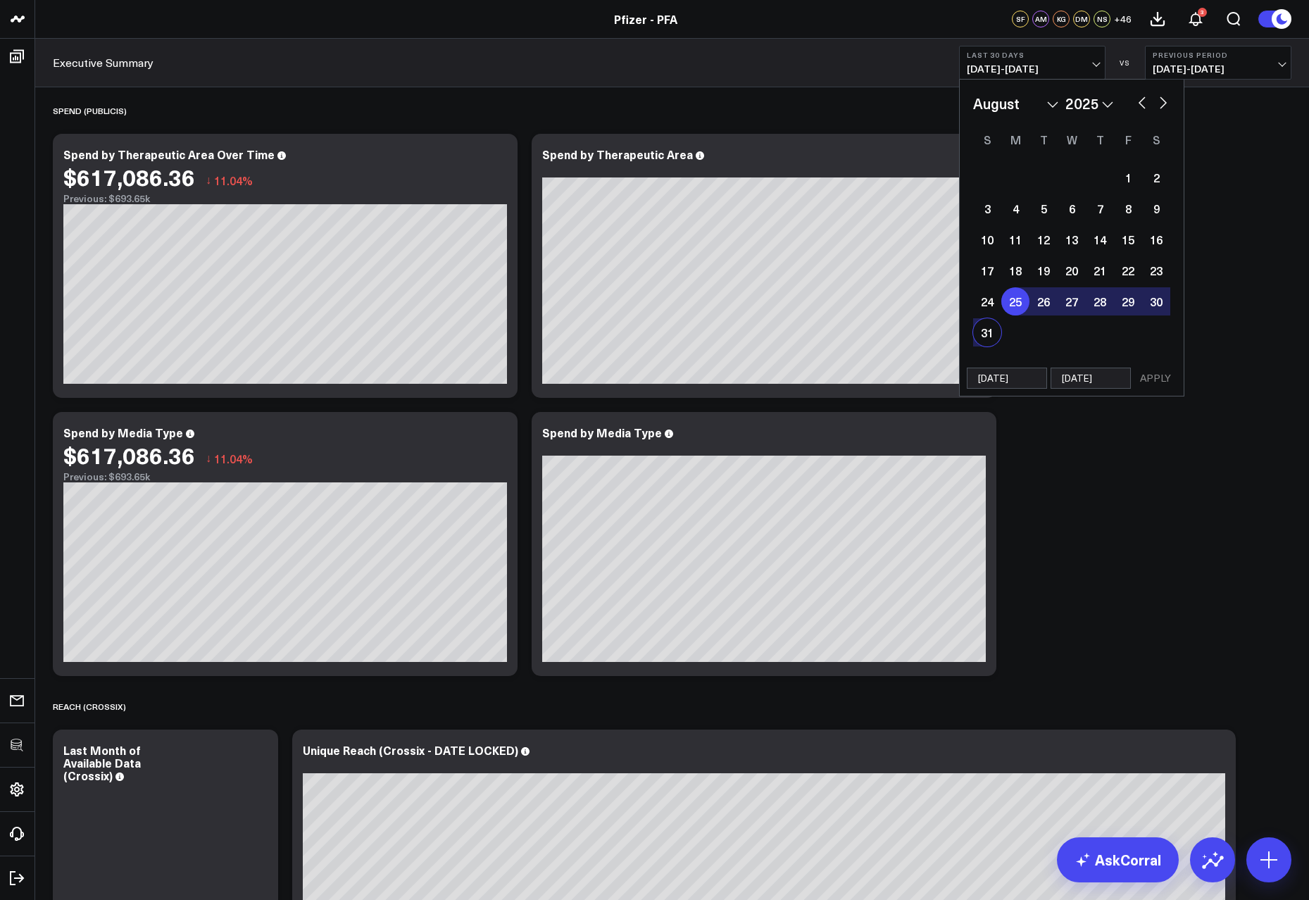
select select "2025"
click at [1158, 373] on button "APPLY" at bounding box center [1156, 378] width 42 height 21
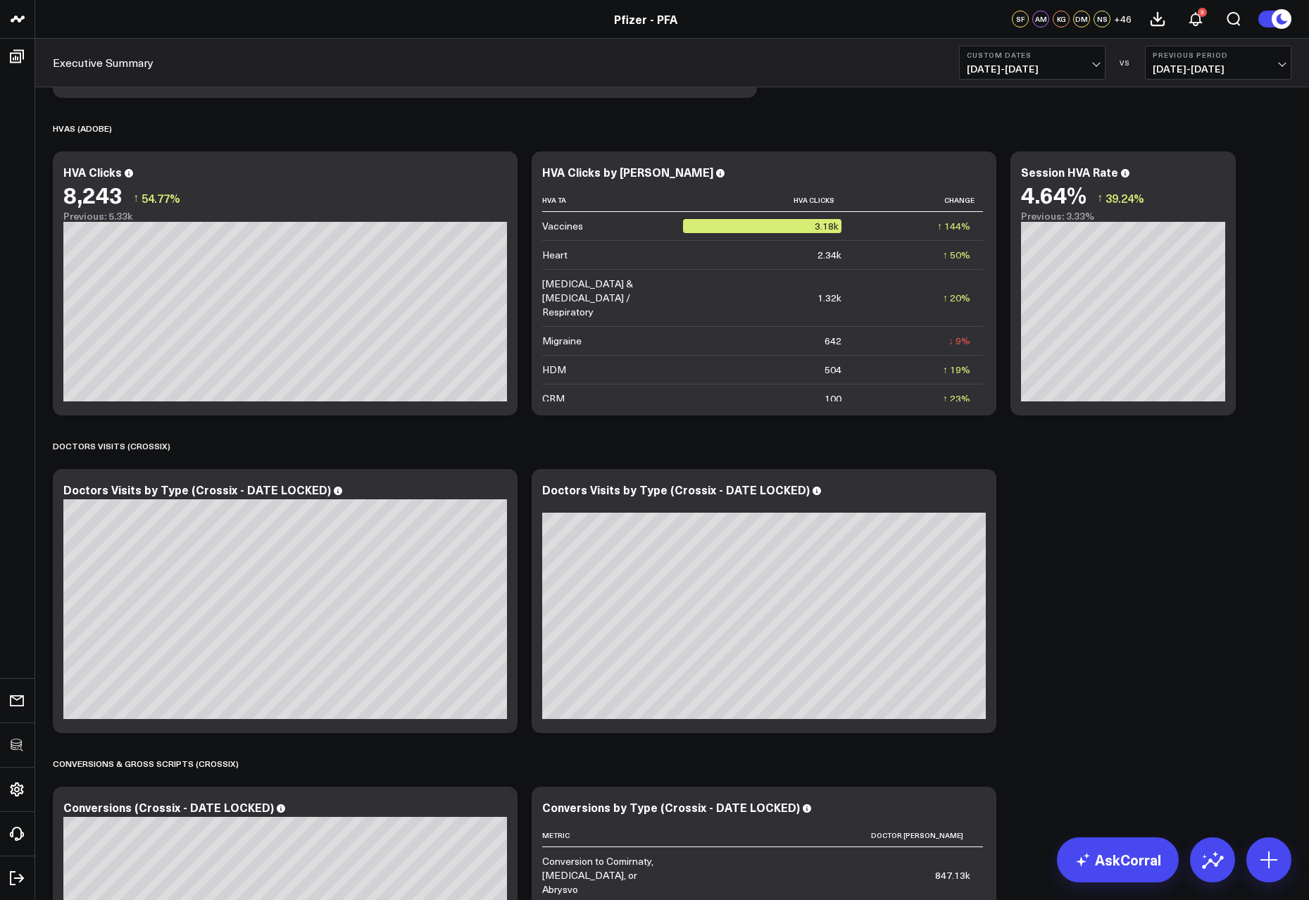
scroll to position [2330, 0]
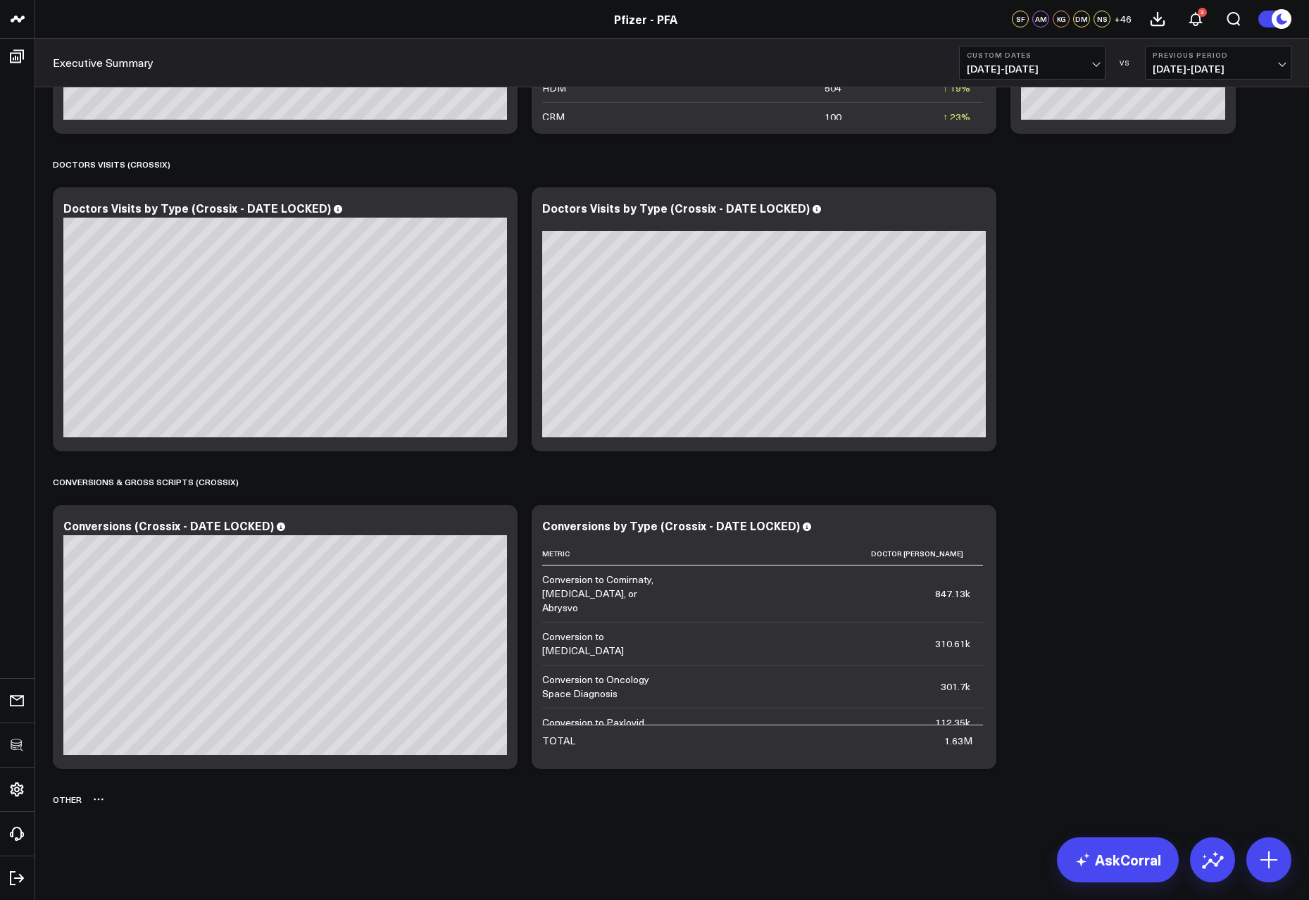
click at [101, 799] on icon at bounding box center [98, 799] width 11 height 11
click at [121, 835] on button "Delete" at bounding box center [135, 839] width 61 height 25
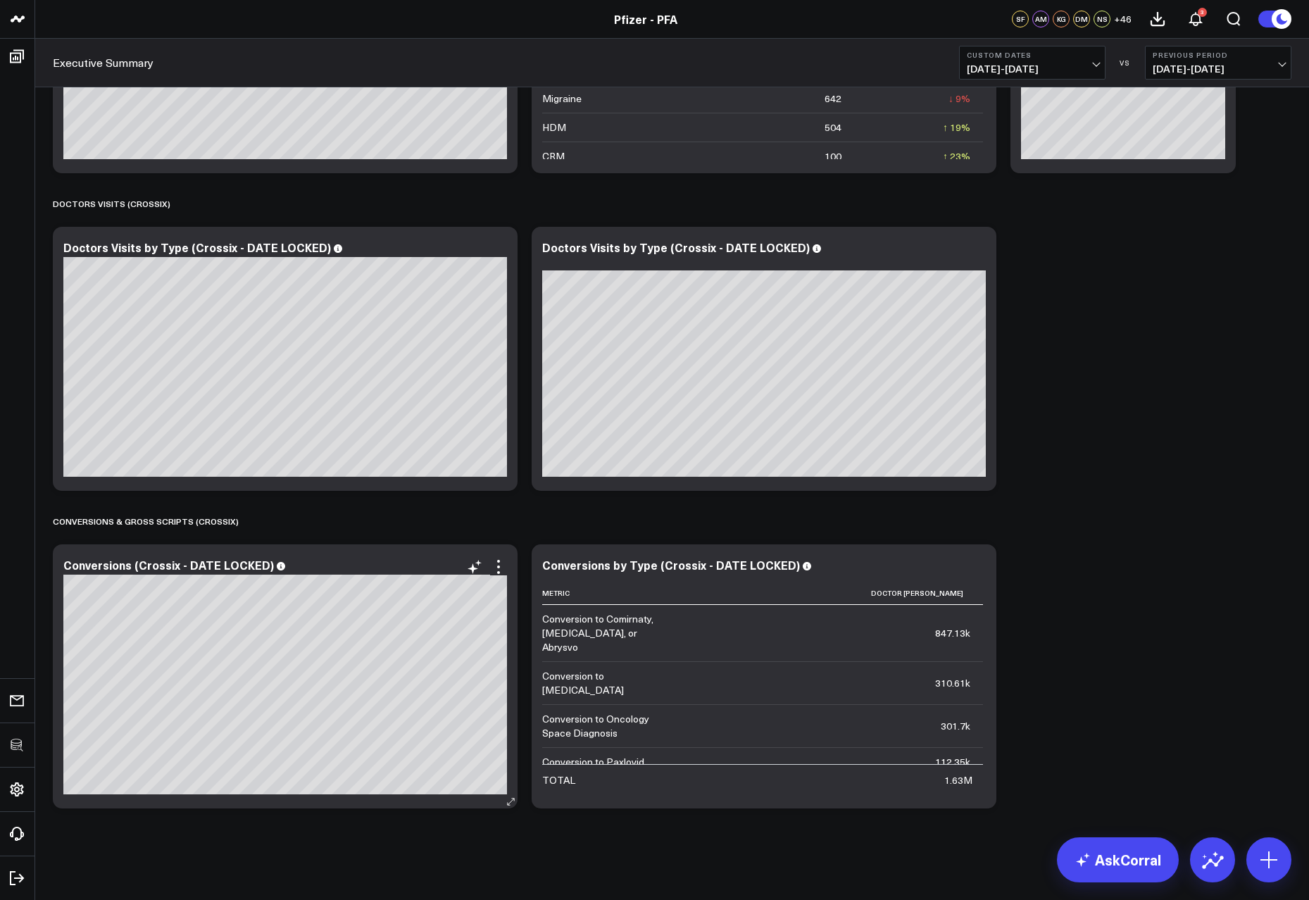
scroll to position [2291, 0]
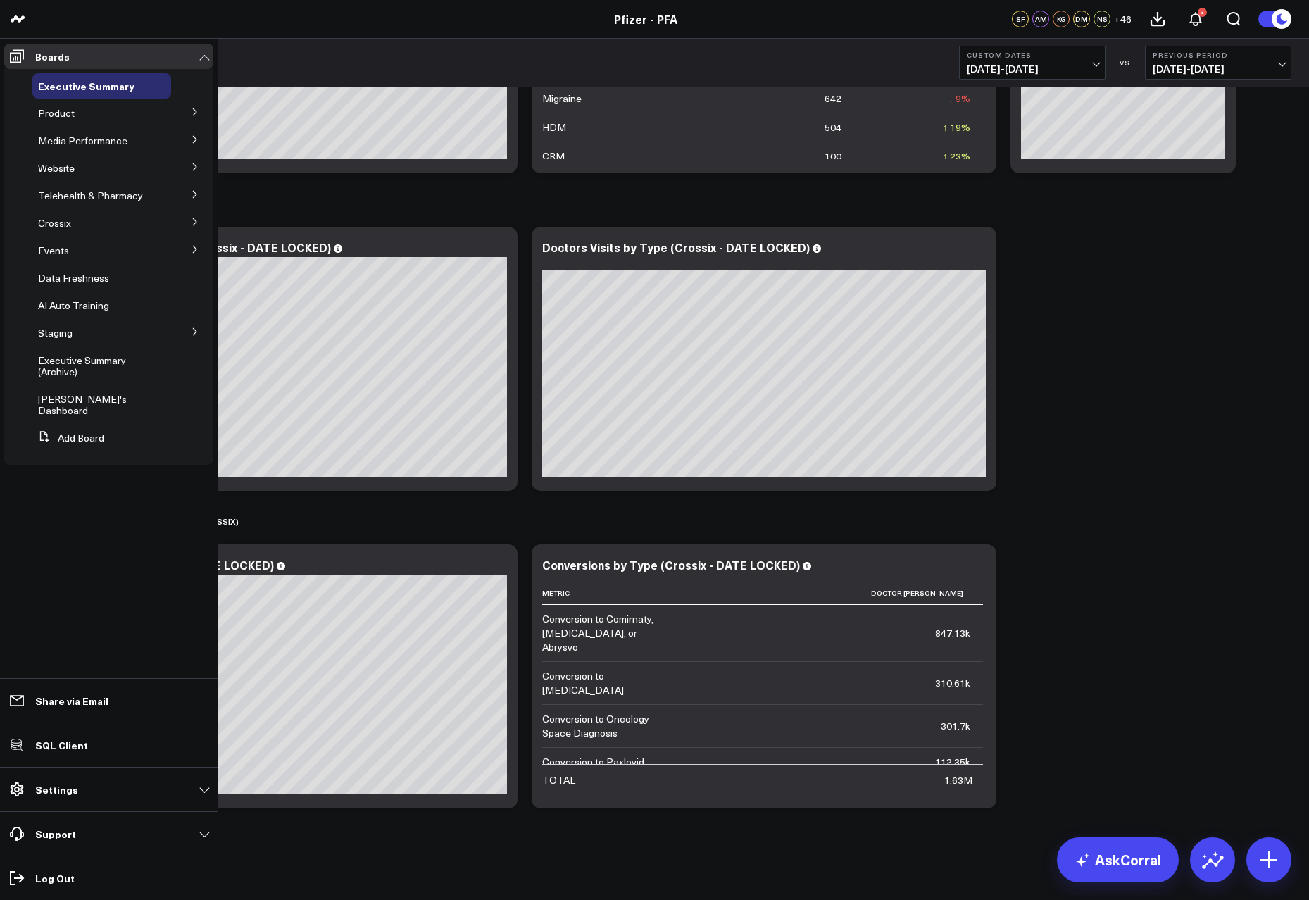
click at [193, 110] on icon at bounding box center [195, 112] width 8 height 8
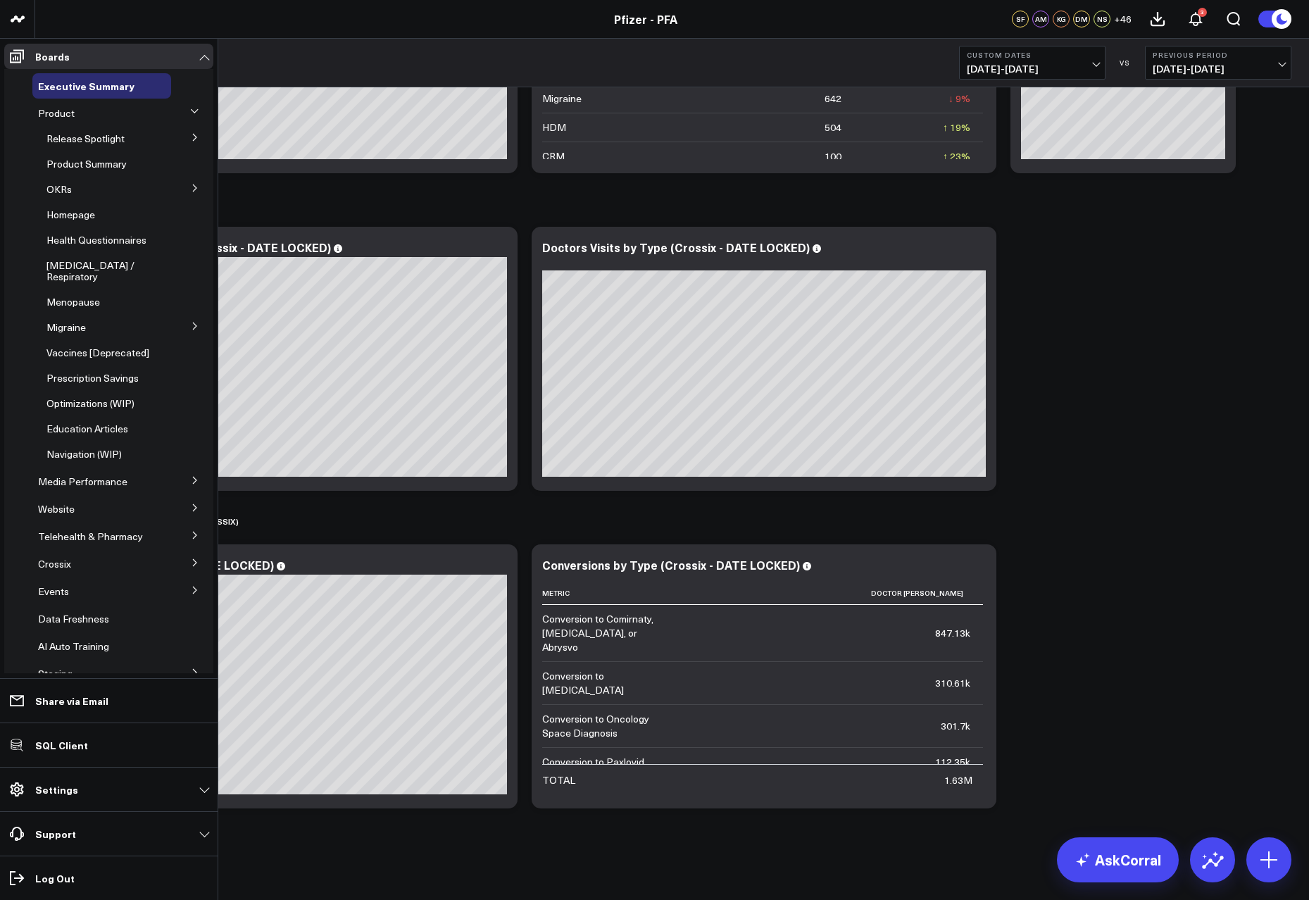
click at [193, 135] on icon at bounding box center [195, 137] width 4 height 7
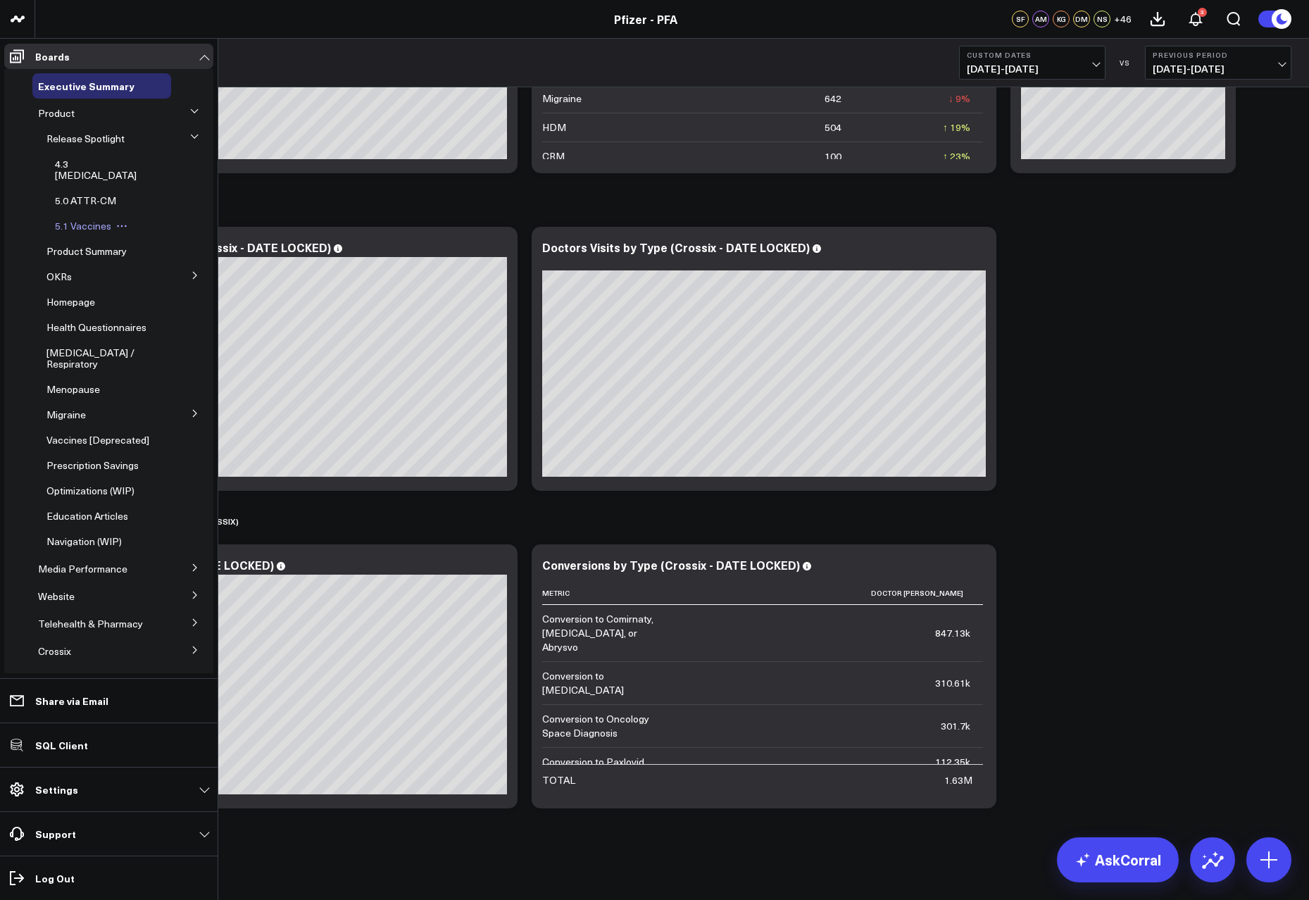
click at [80, 219] on span "5.1 Vaccines" at bounding box center [83, 225] width 56 height 13
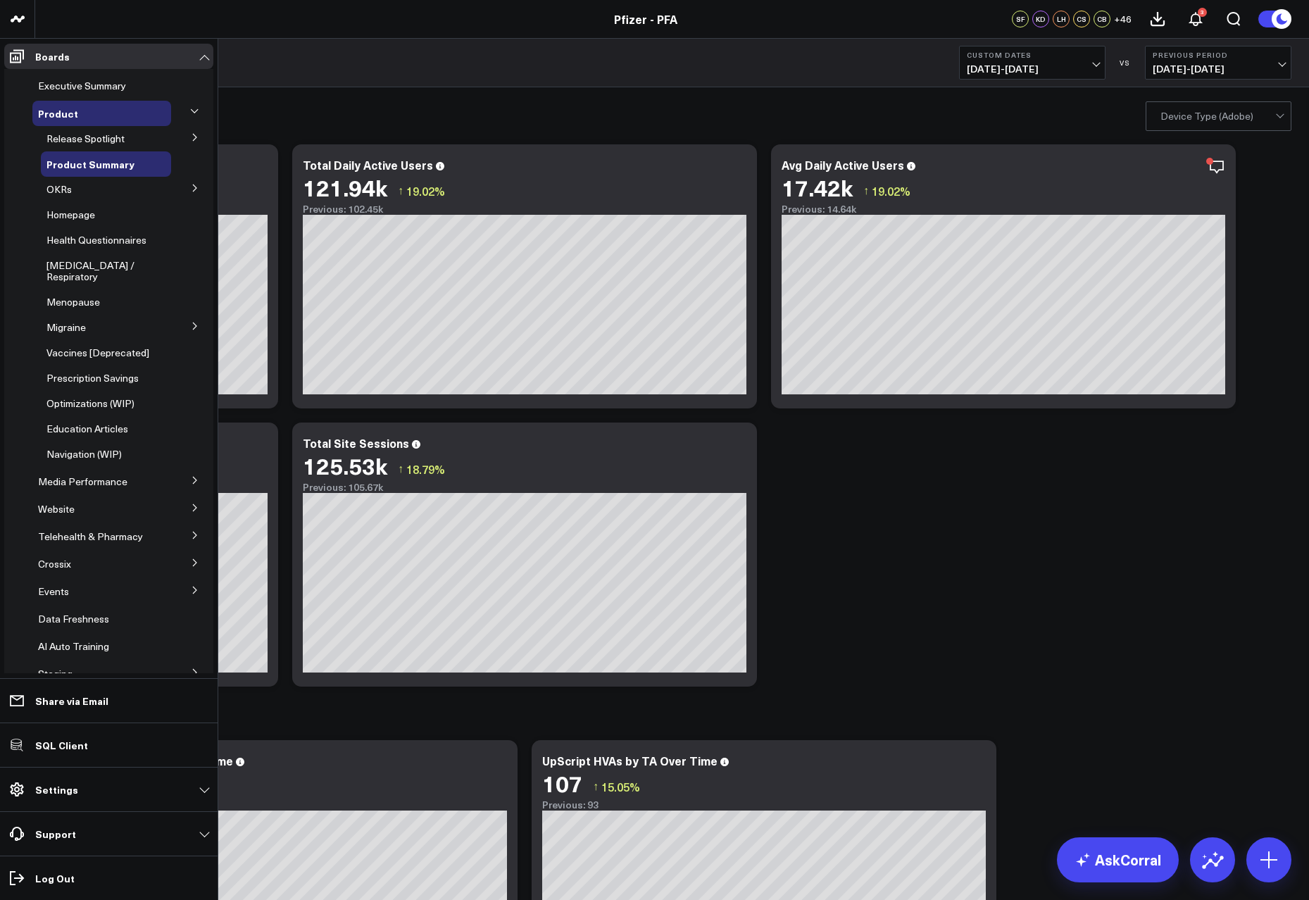
click at [189, 490] on button at bounding box center [195, 479] width 37 height 21
click at [92, 513] on span "Media HVAs" at bounding box center [73, 506] width 55 height 13
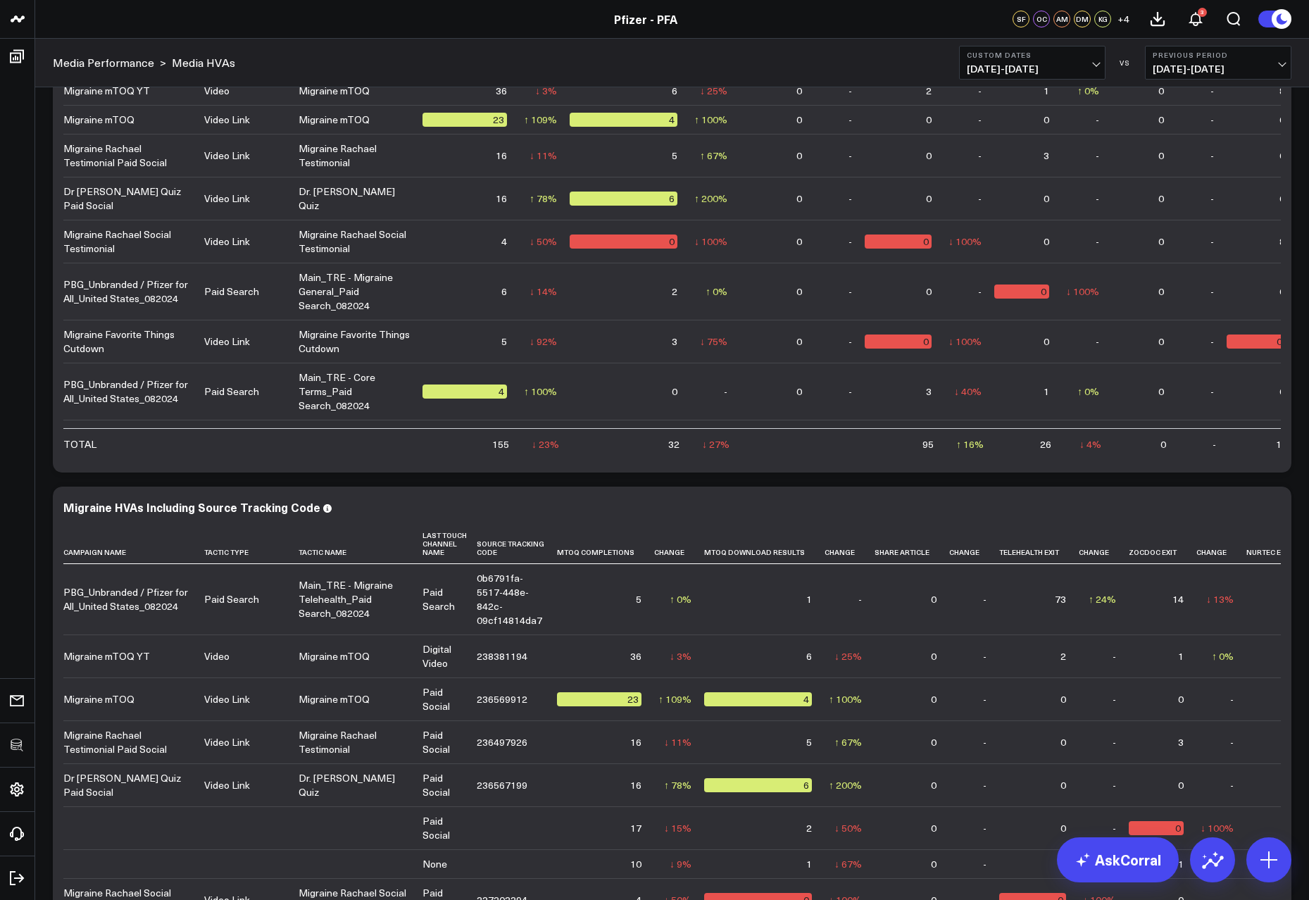
scroll to position [428, 0]
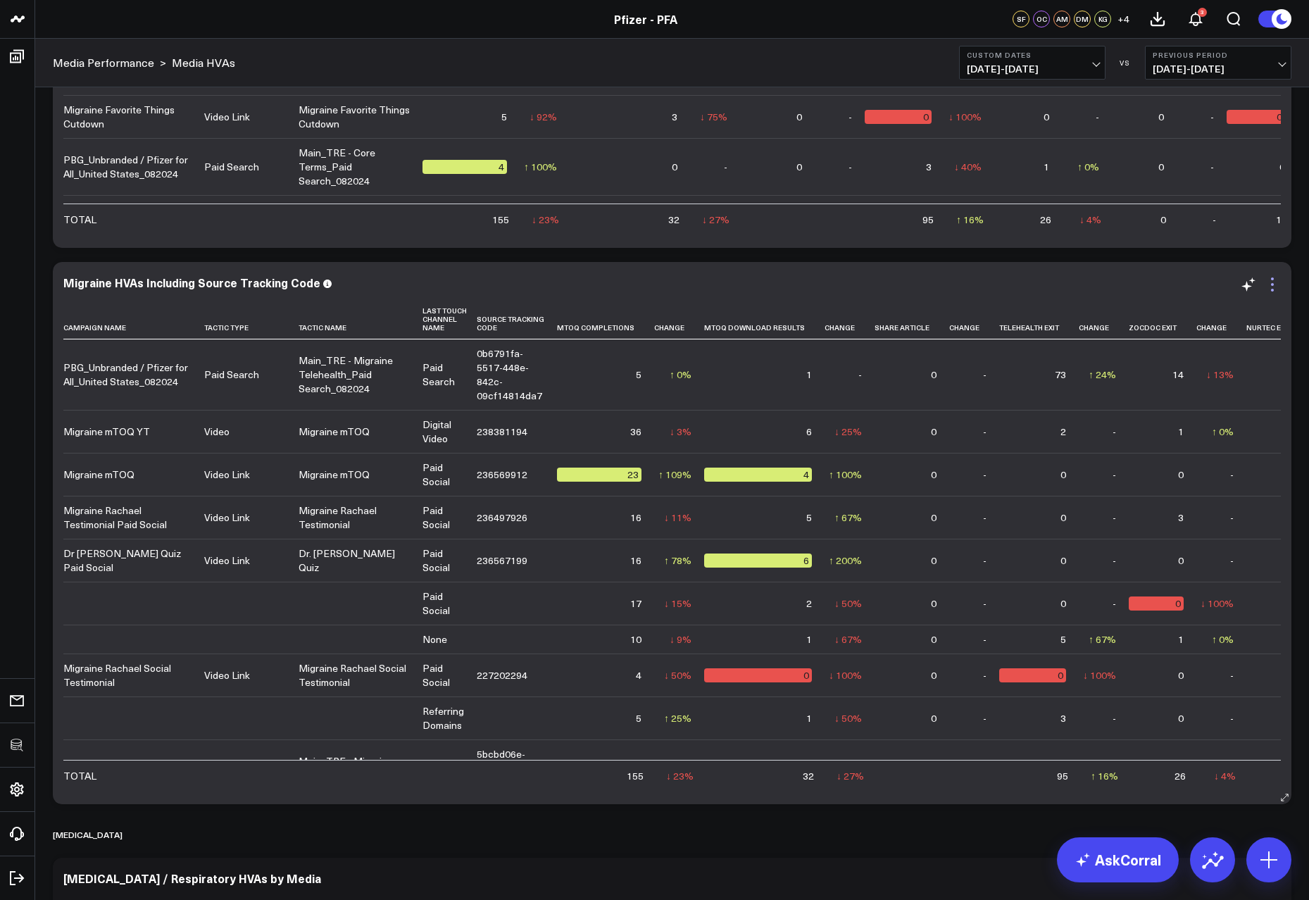
click at [1274, 282] on icon at bounding box center [1272, 284] width 17 height 17
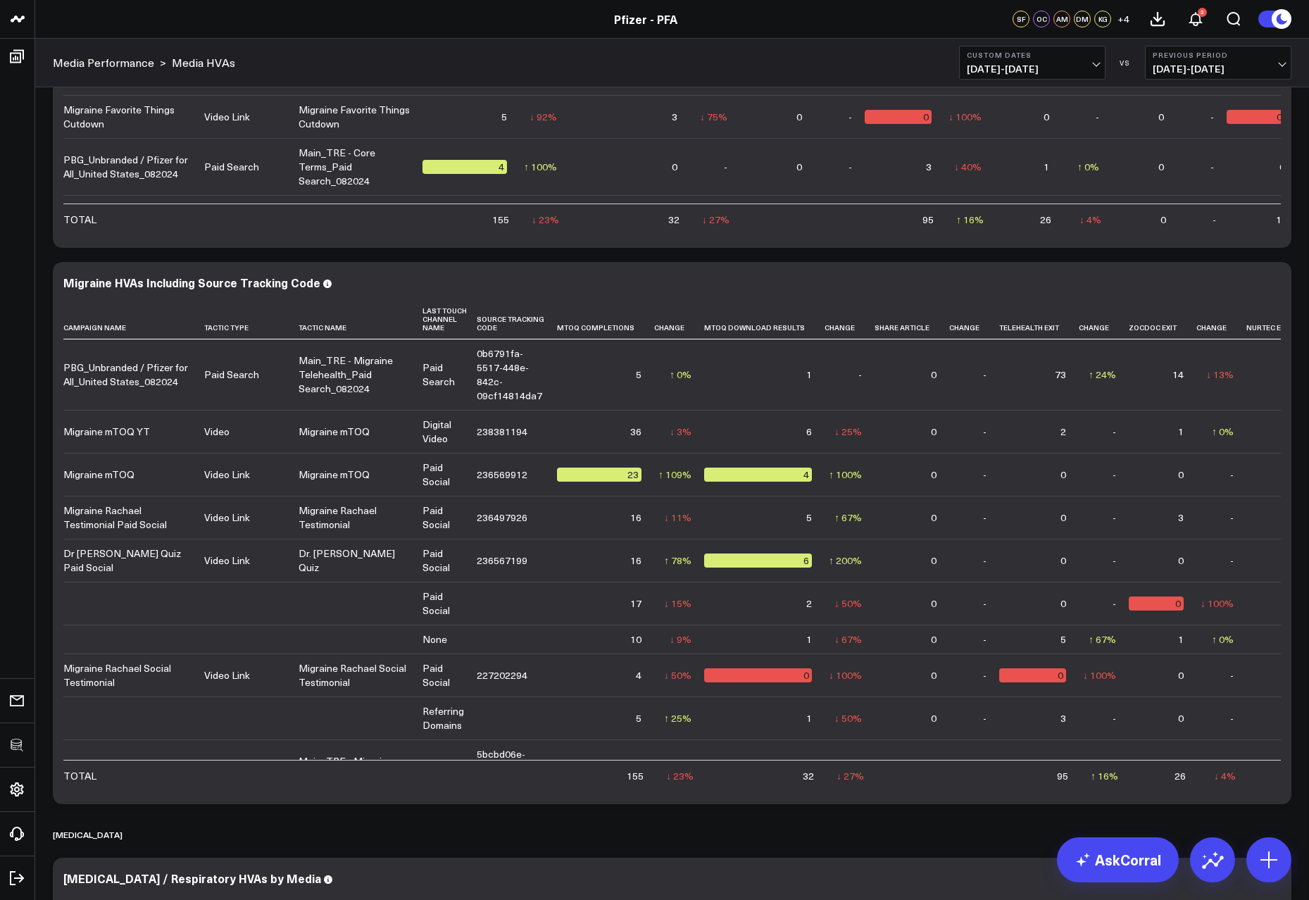
click at [0, 0] on button "Remove" at bounding box center [0, 0] width 0 height 0
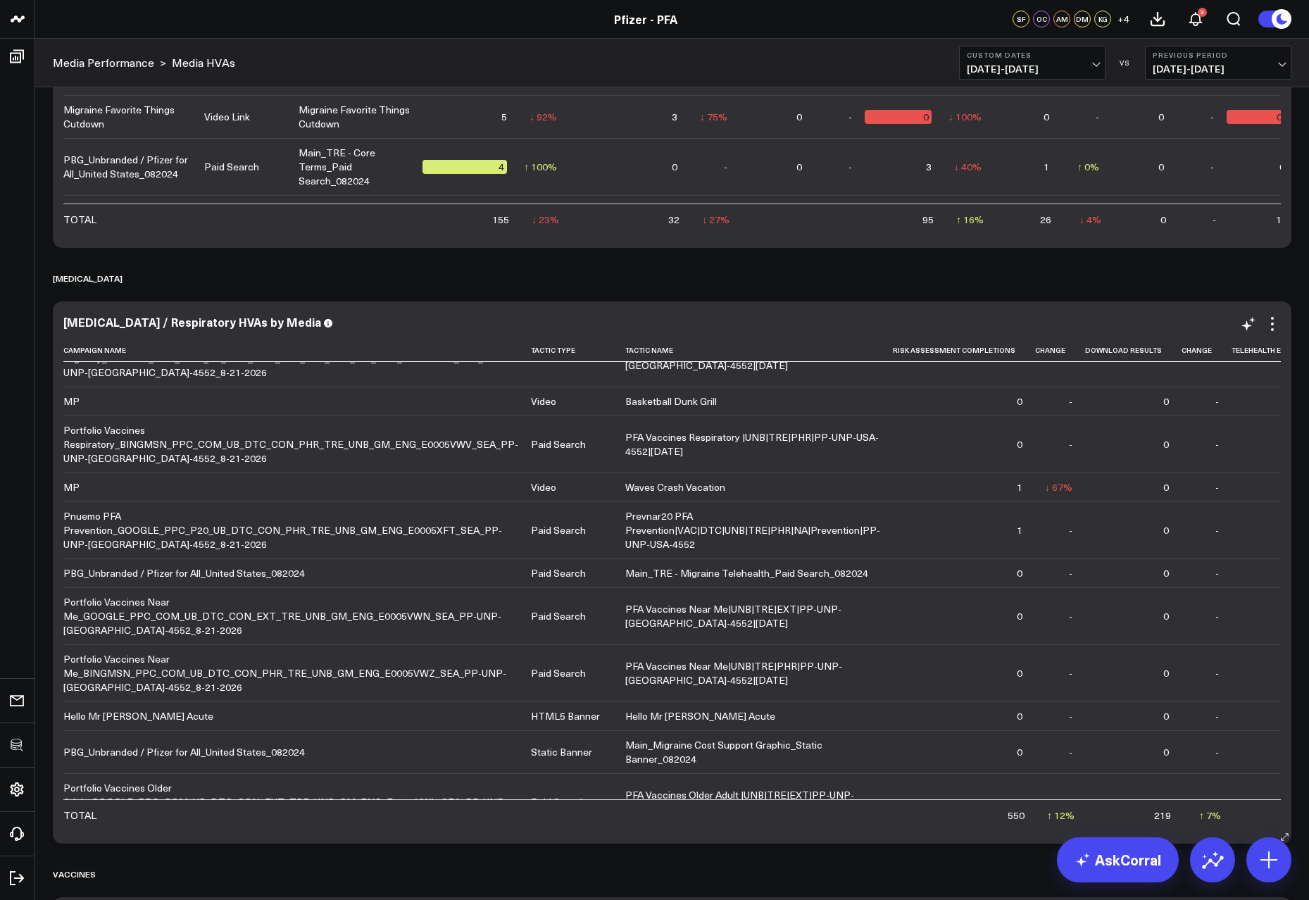
scroll to position [0, 0]
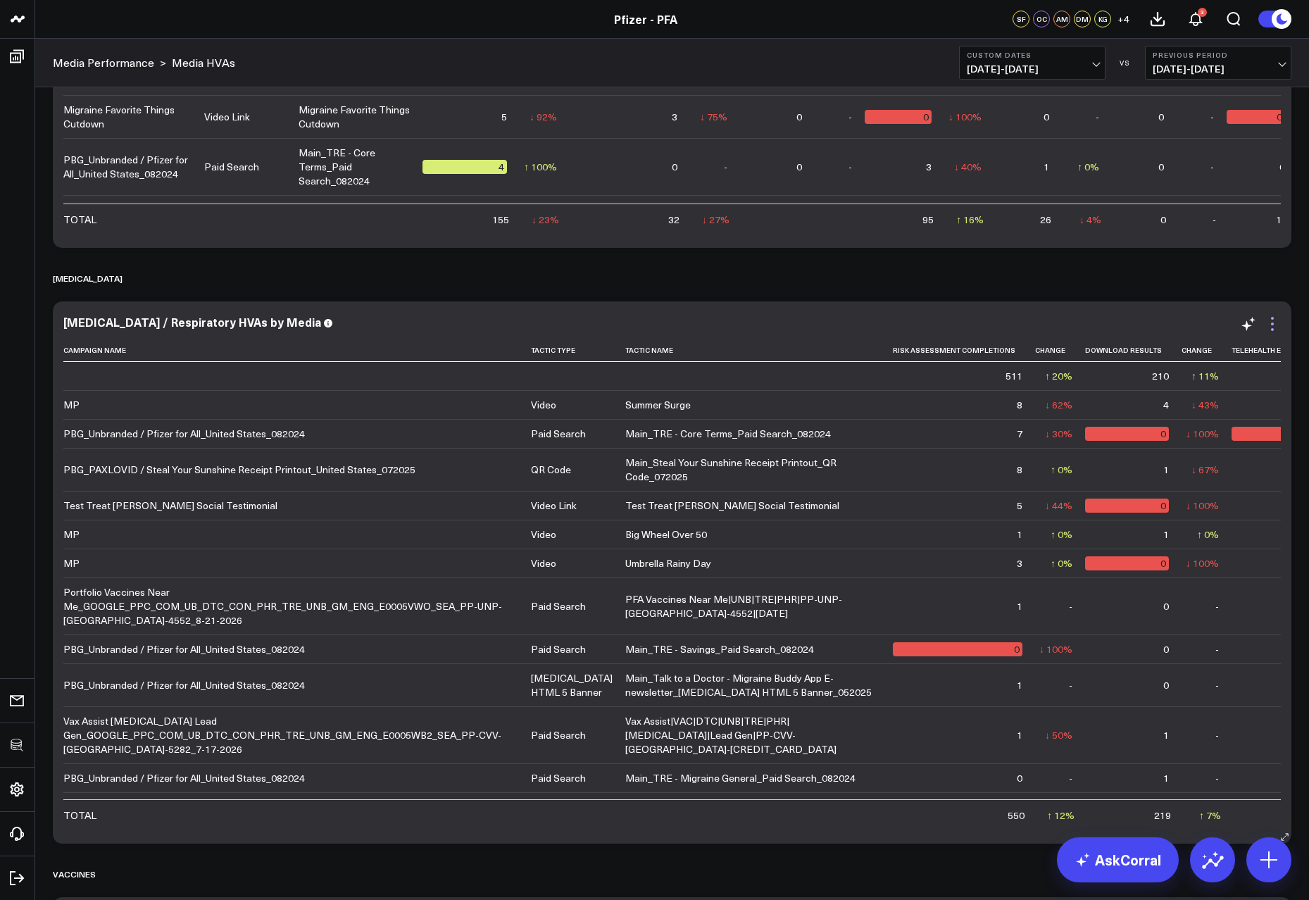
click at [1278, 321] on icon at bounding box center [1272, 324] width 17 height 17
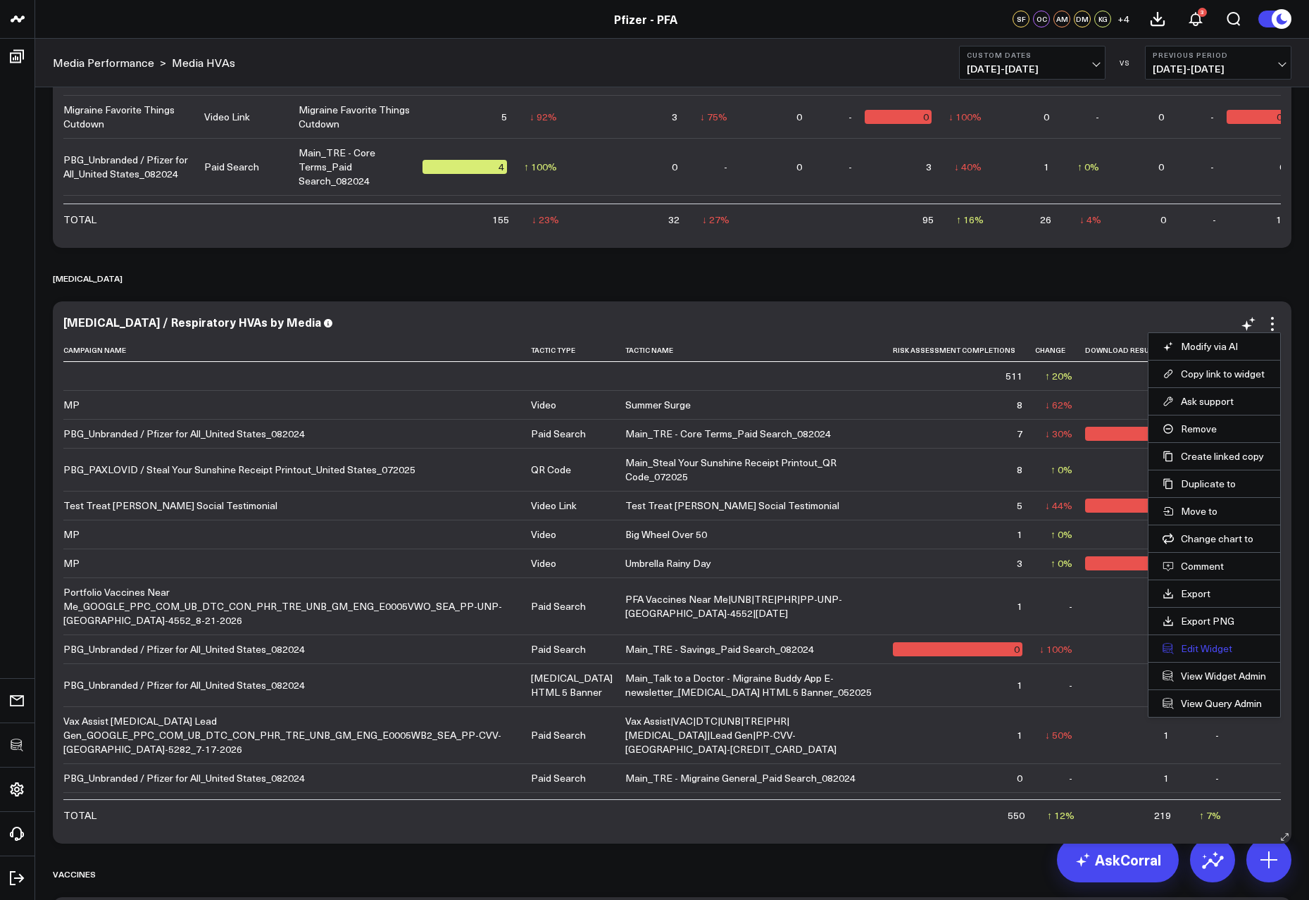
click at [1195, 647] on button "Edit Widget" at bounding box center [1215, 648] width 104 height 13
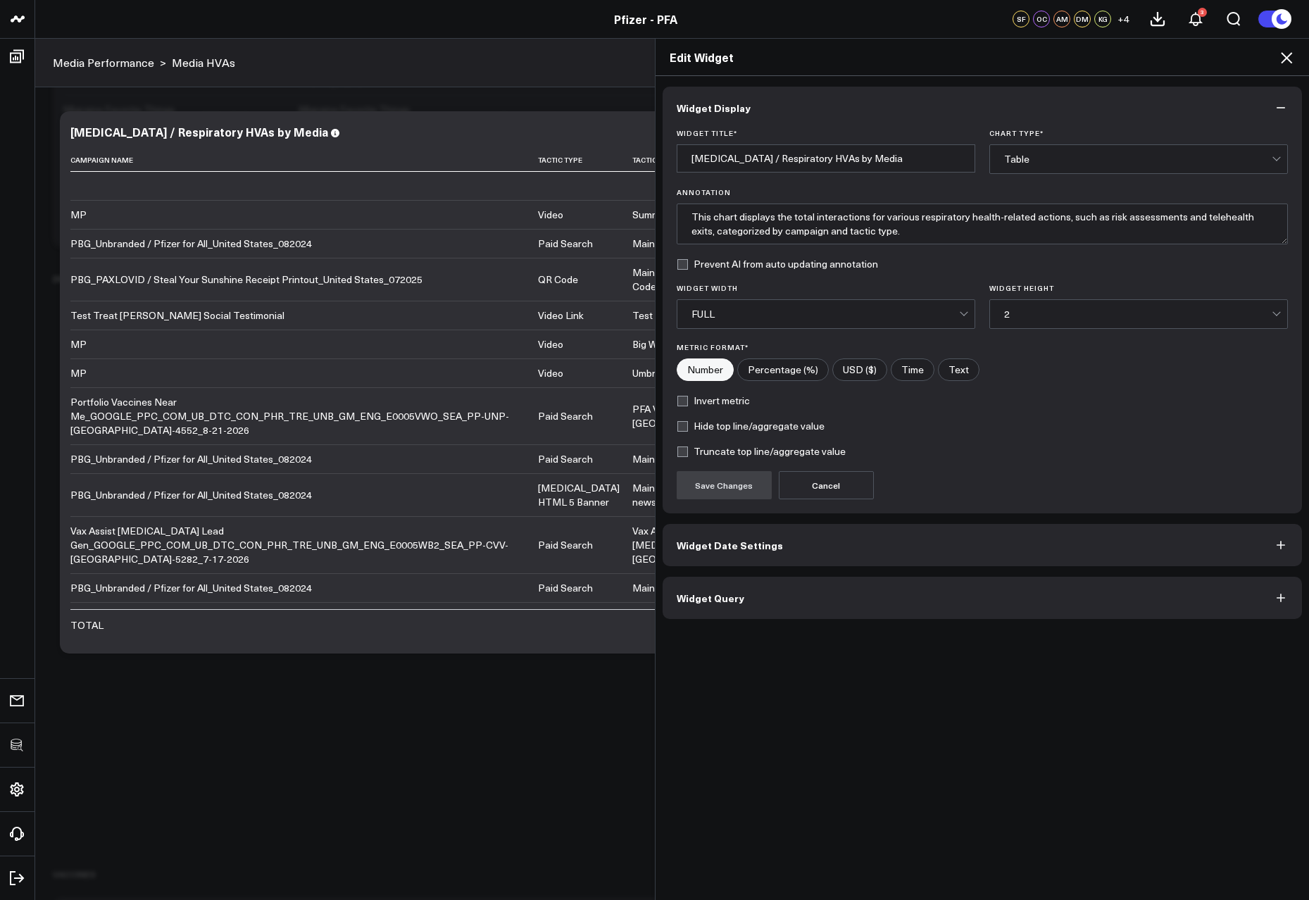
click at [806, 616] on button "Widget Query" at bounding box center [983, 598] width 640 height 42
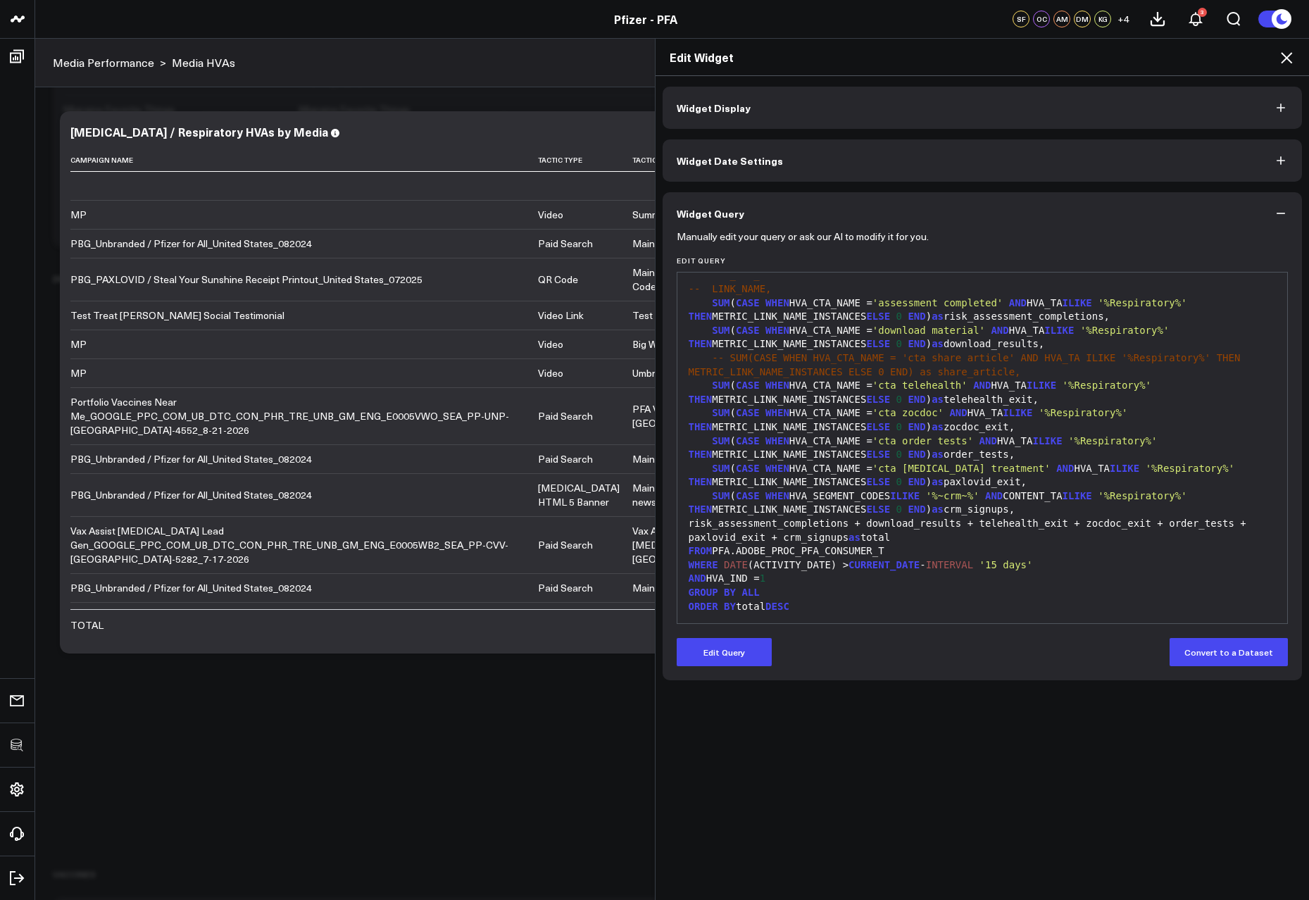
scroll to position [42, 0]
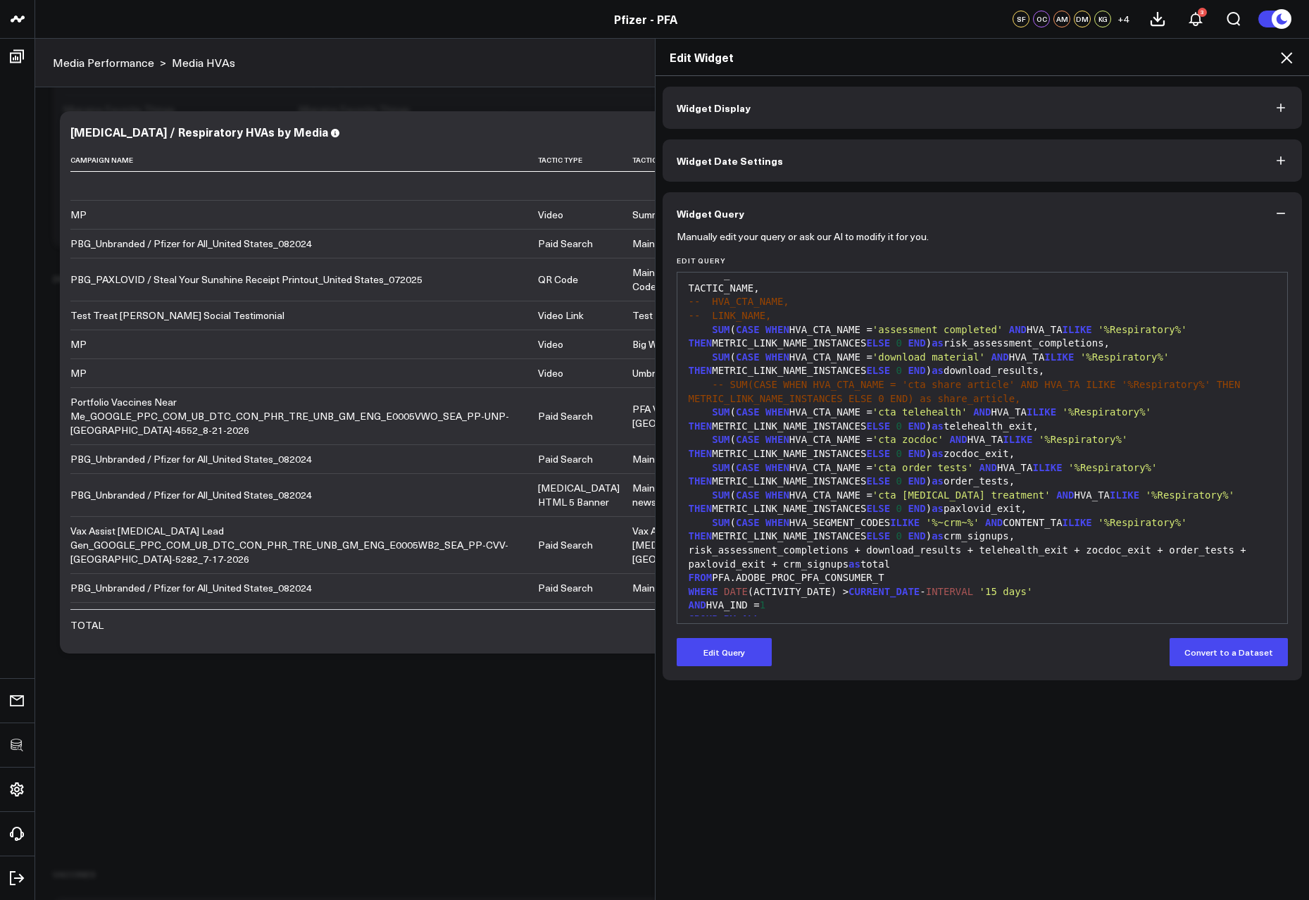
click at [1293, 55] on icon at bounding box center [1286, 57] width 17 height 17
